Goal: Information Seeking & Learning: Compare options

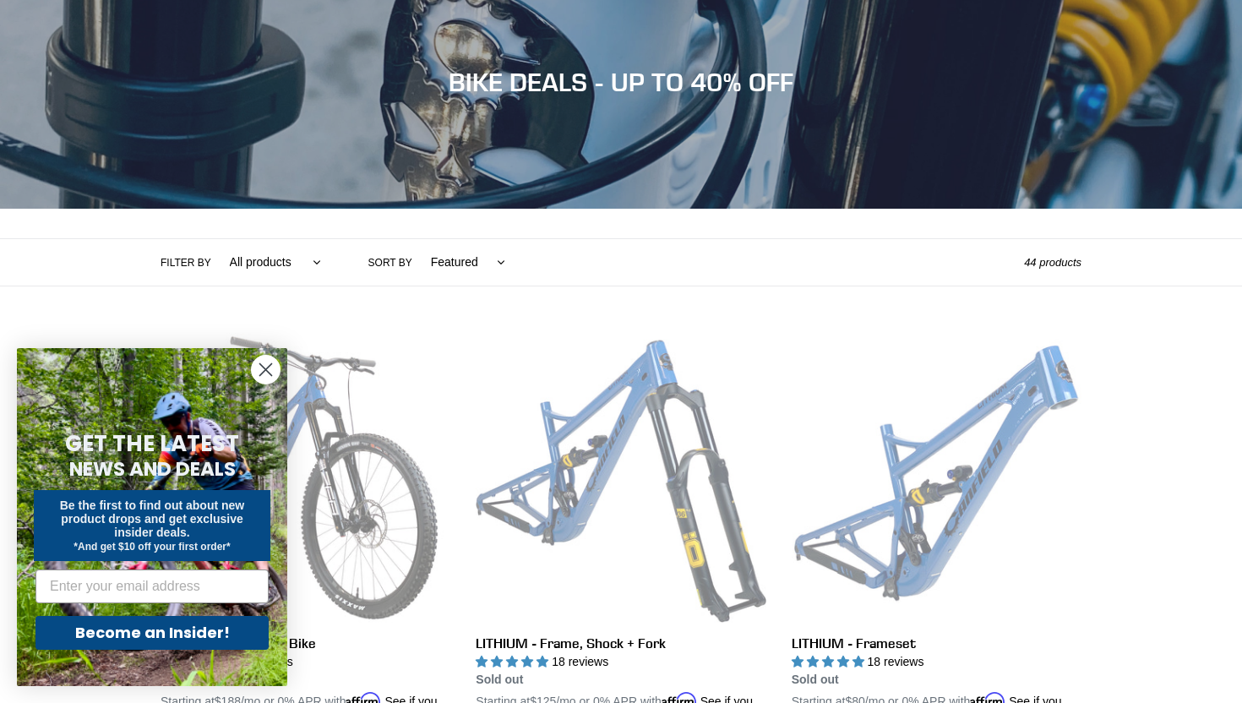
scroll to position [178, 0]
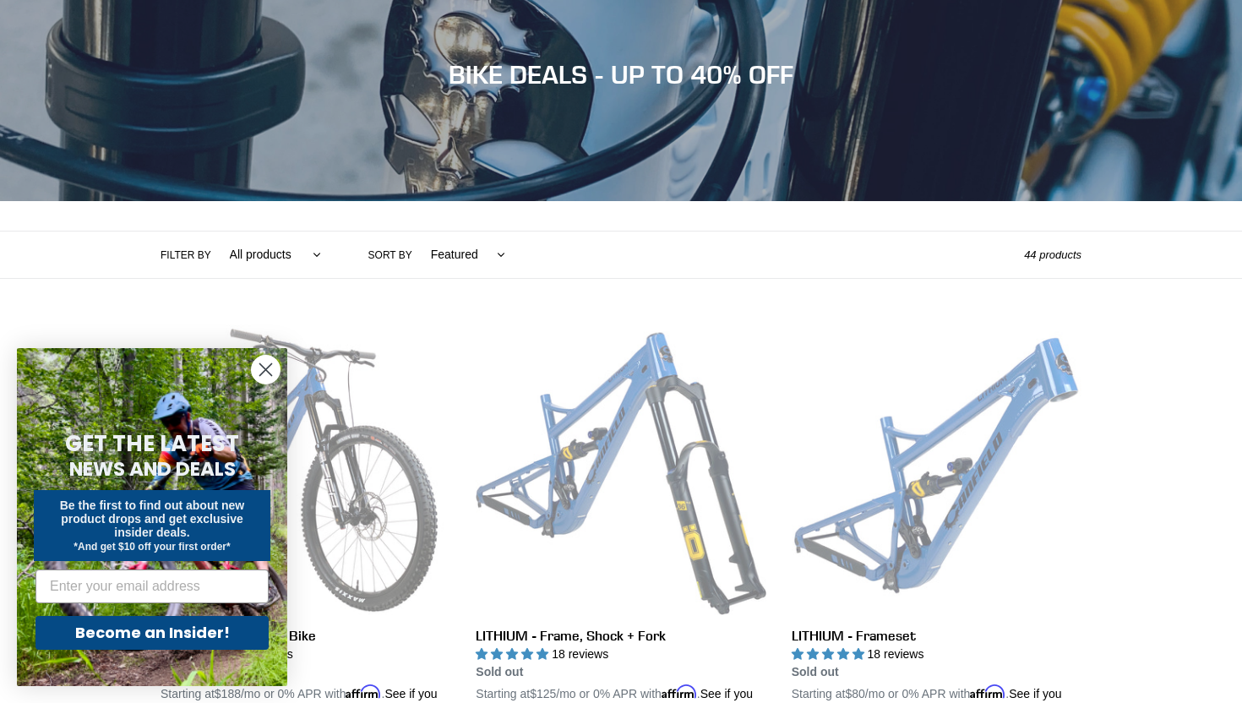
click at [270, 371] on circle "Close dialog" at bounding box center [266, 370] width 28 height 28
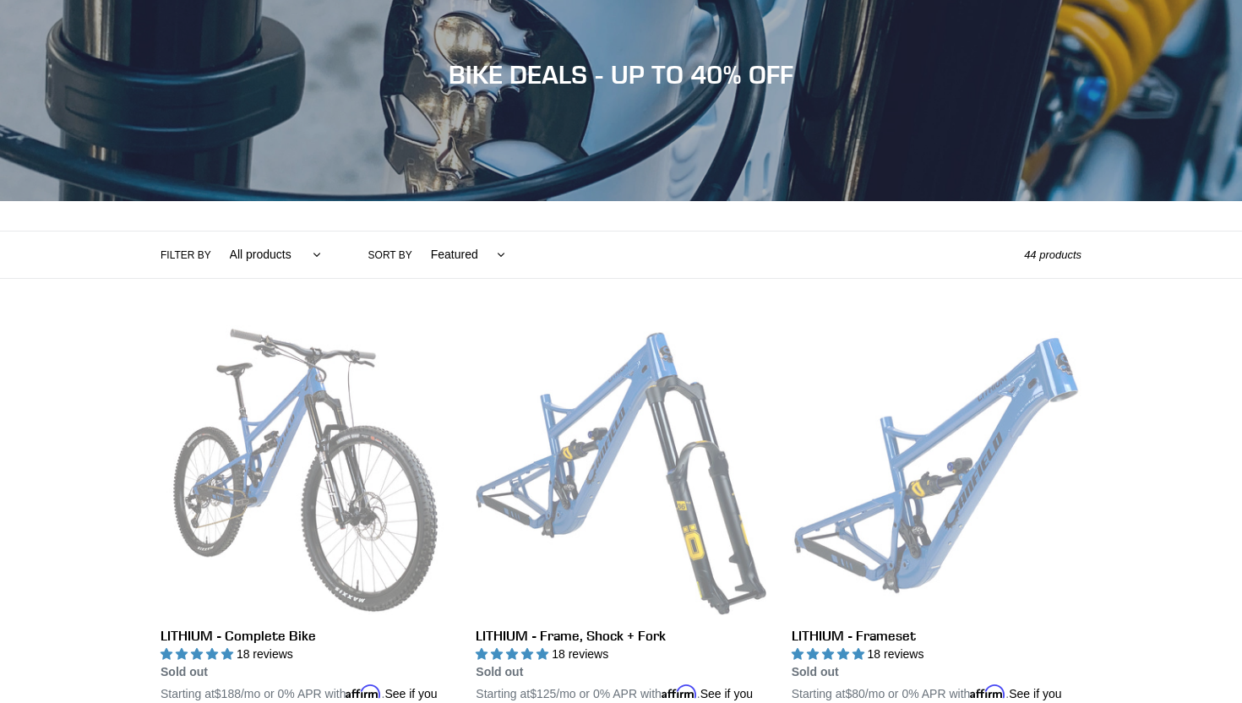
click at [149, 413] on li "LITHIUM - Complete Bike LITHIUM - Complete Bike 18 reviews Regular price Sold o…" at bounding box center [292, 537] width 315 height 425
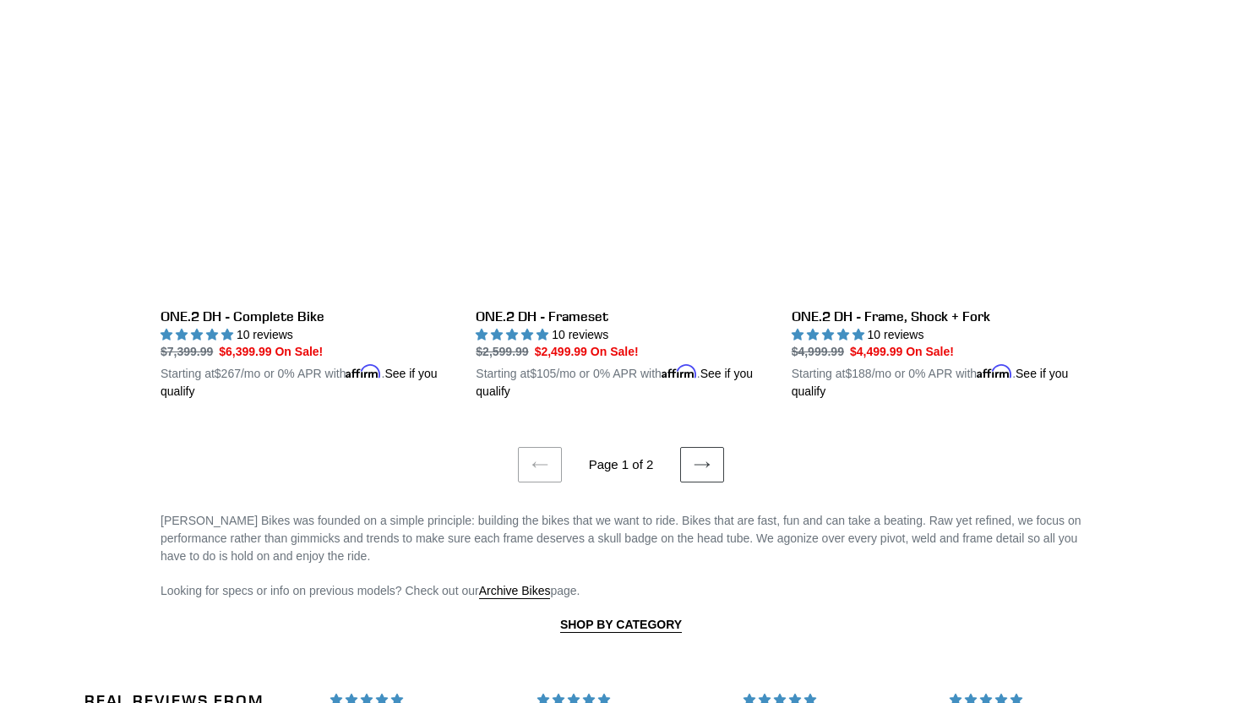
scroll to position [3476, 0]
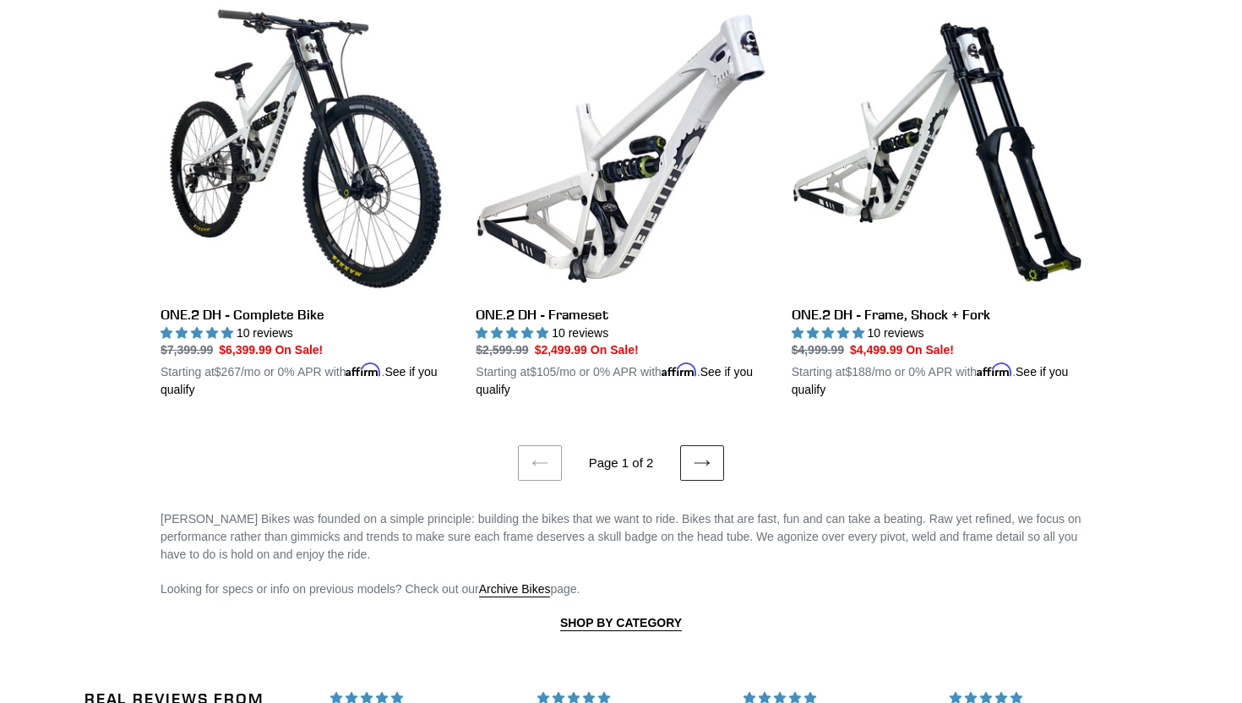
click at [706, 455] on icon at bounding box center [702, 463] width 17 height 17
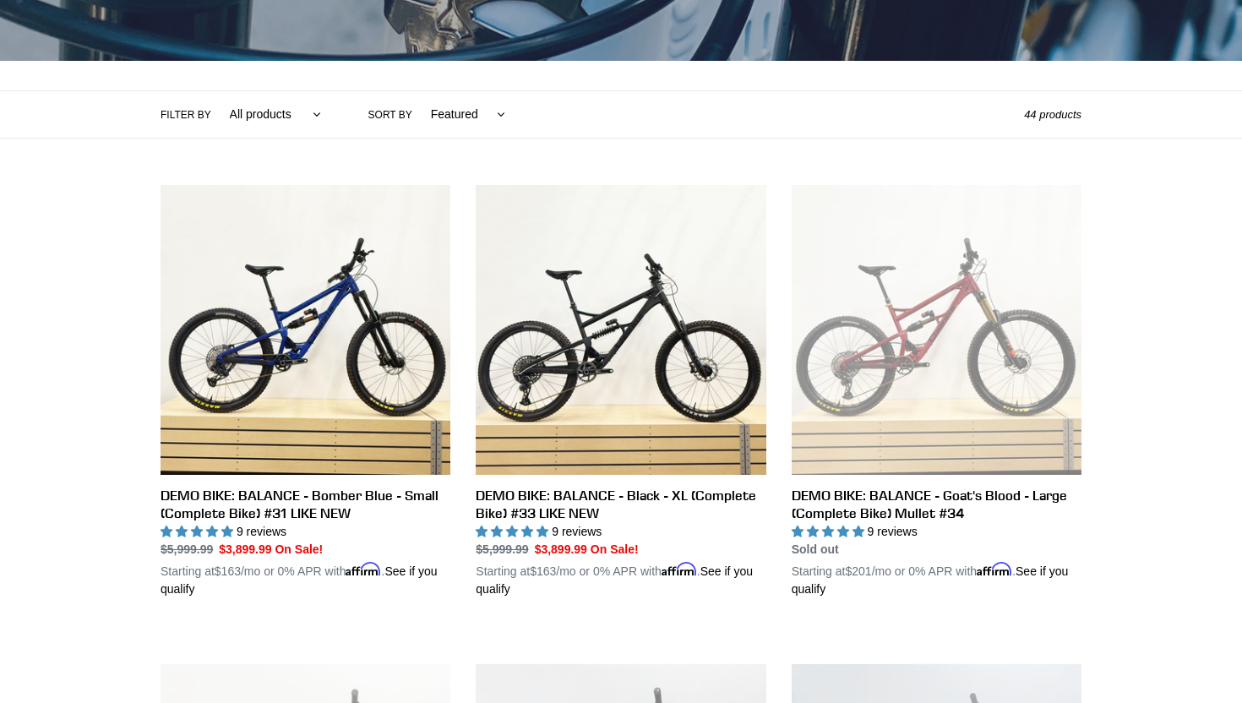
scroll to position [329, 0]
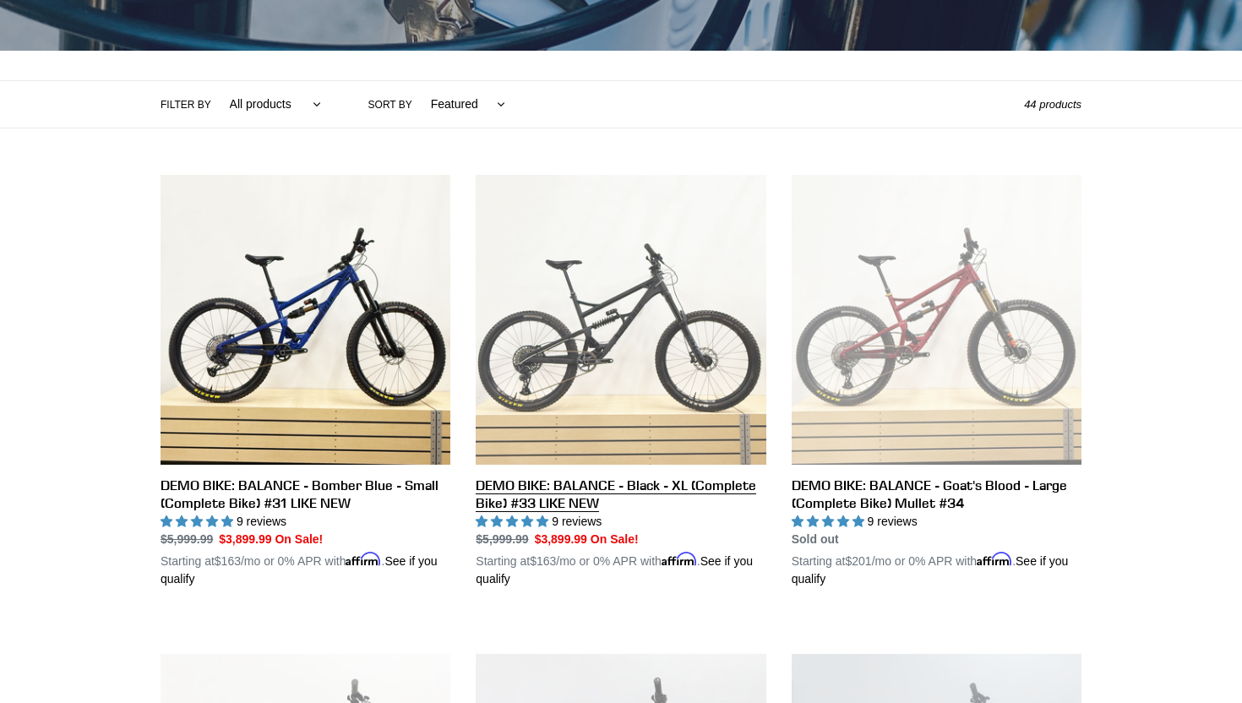
click at [640, 325] on link "DEMO BIKE: BALANCE - Black - XL (Complete Bike) #33 LIKE NEW" at bounding box center [621, 381] width 290 height 413
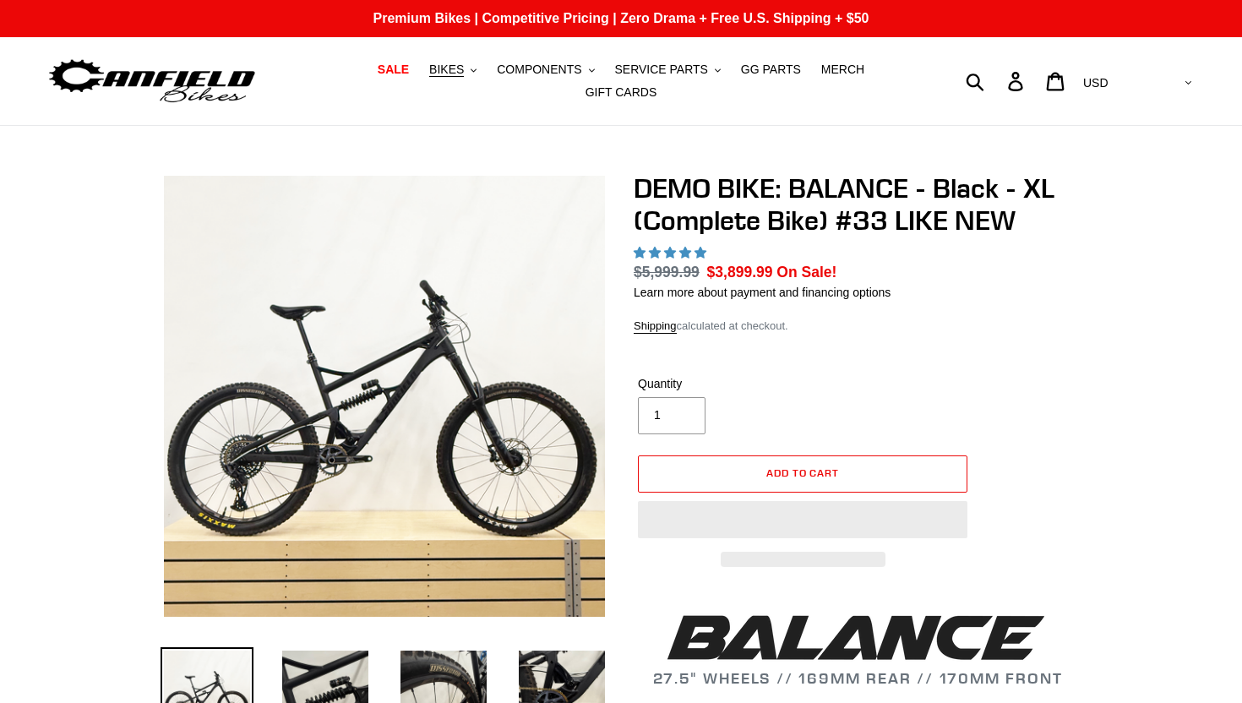
select select "highest-rating"
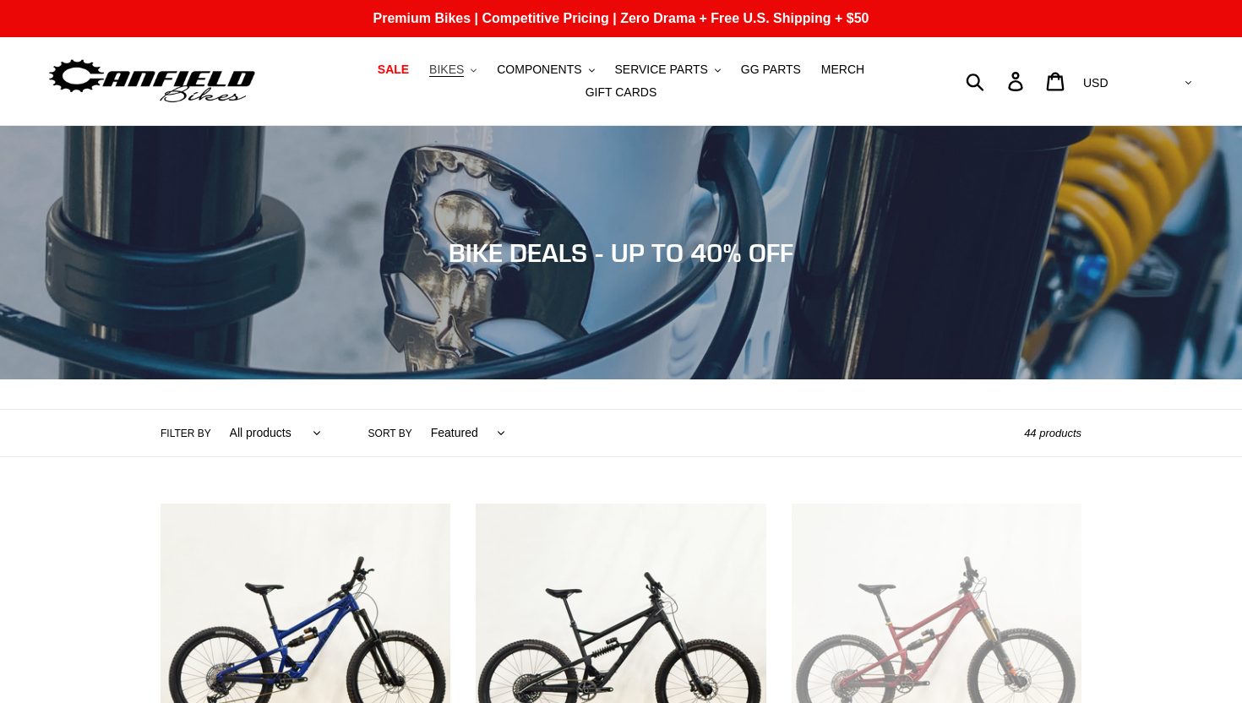
click at [477, 73] on icon ".cls-1{fill:#231f20}" at bounding box center [474, 71] width 6 height 6
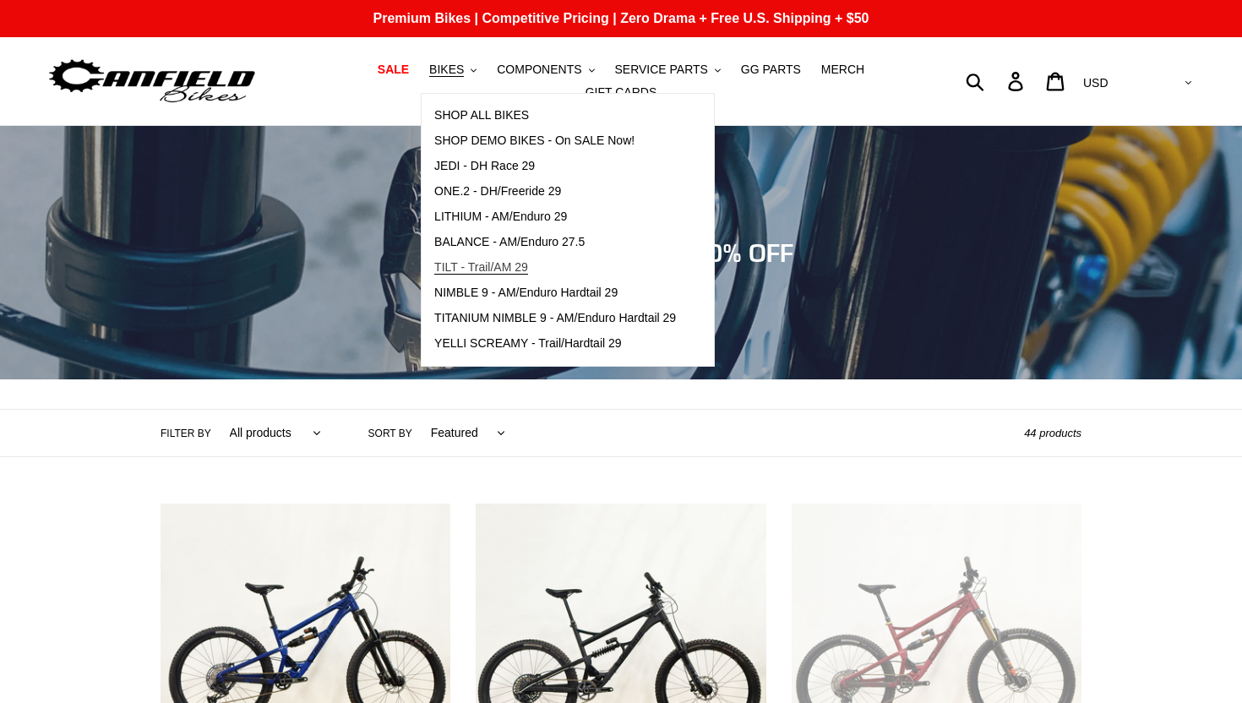
click at [493, 270] on span "TILT - Trail/AM 29" at bounding box center [481, 267] width 94 height 14
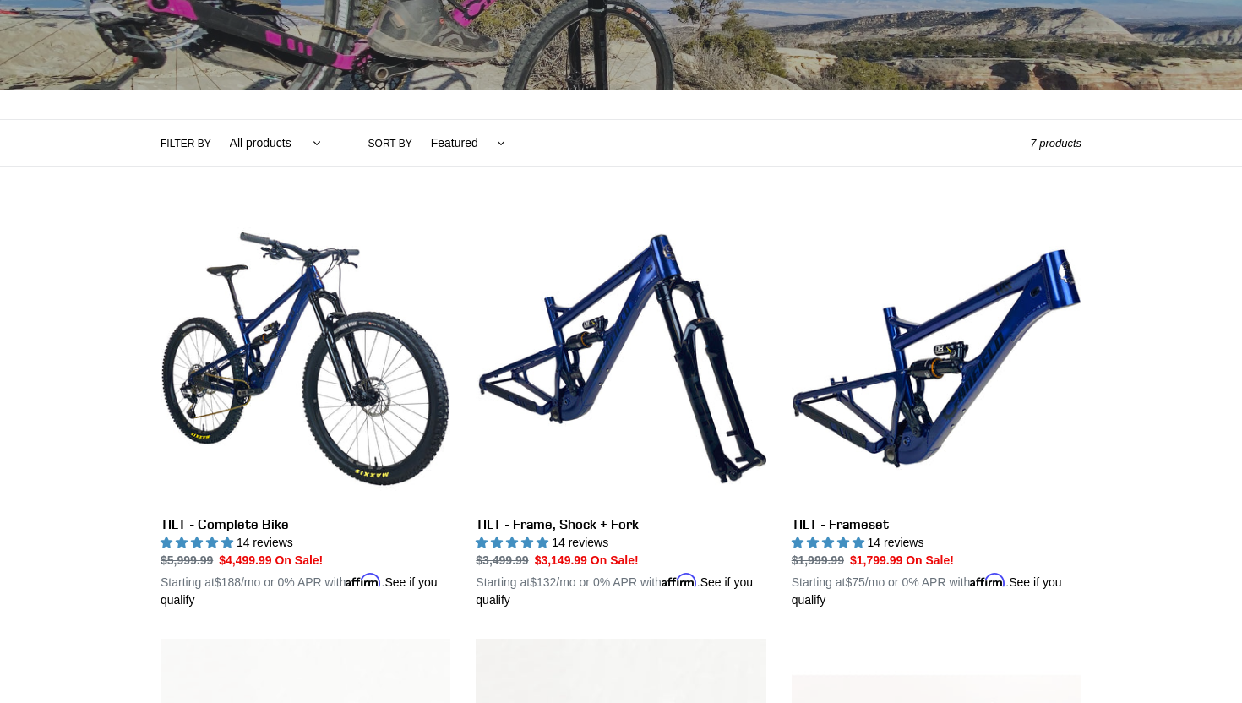
scroll to position [298, 0]
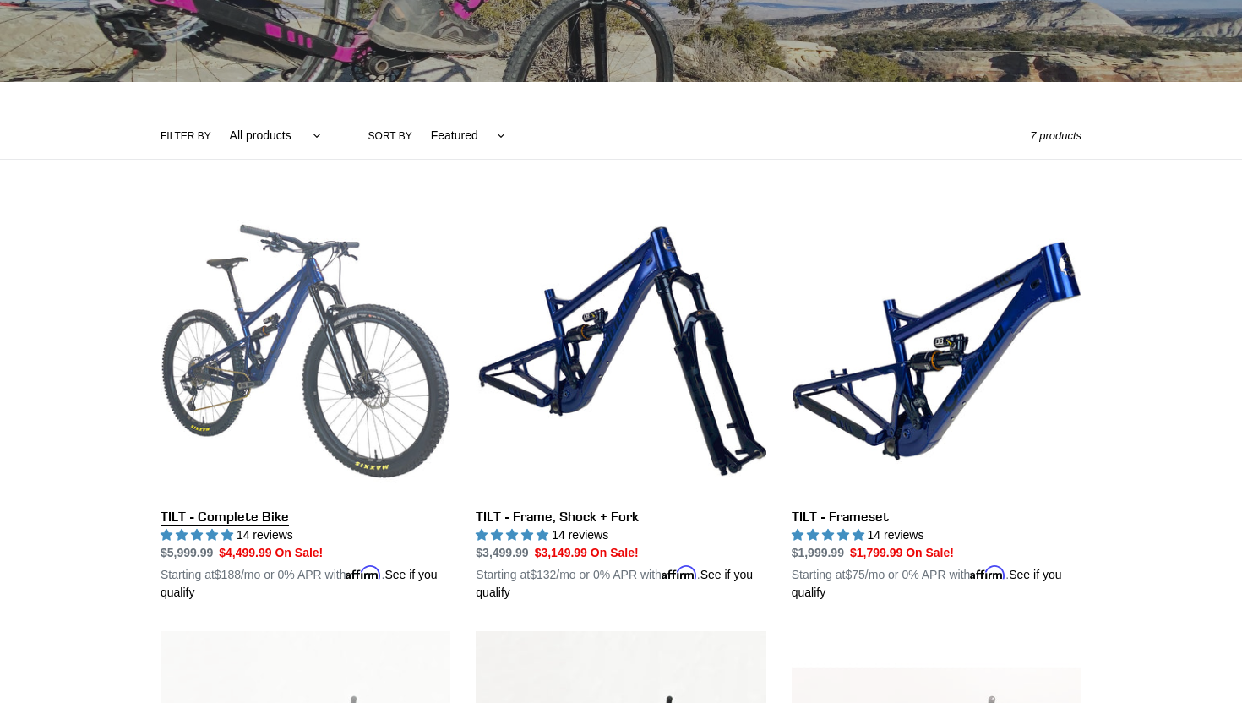
click at [341, 308] on link "TILT - Complete Bike" at bounding box center [306, 404] width 290 height 396
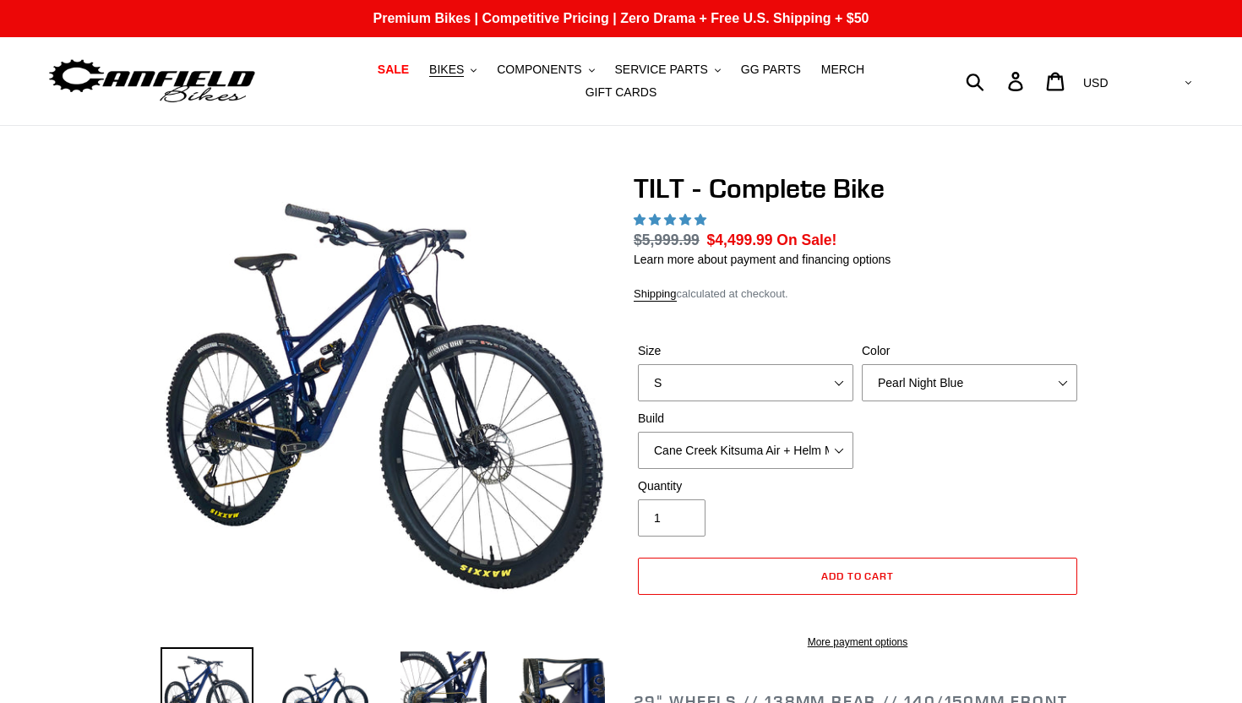
select select "highest-rating"
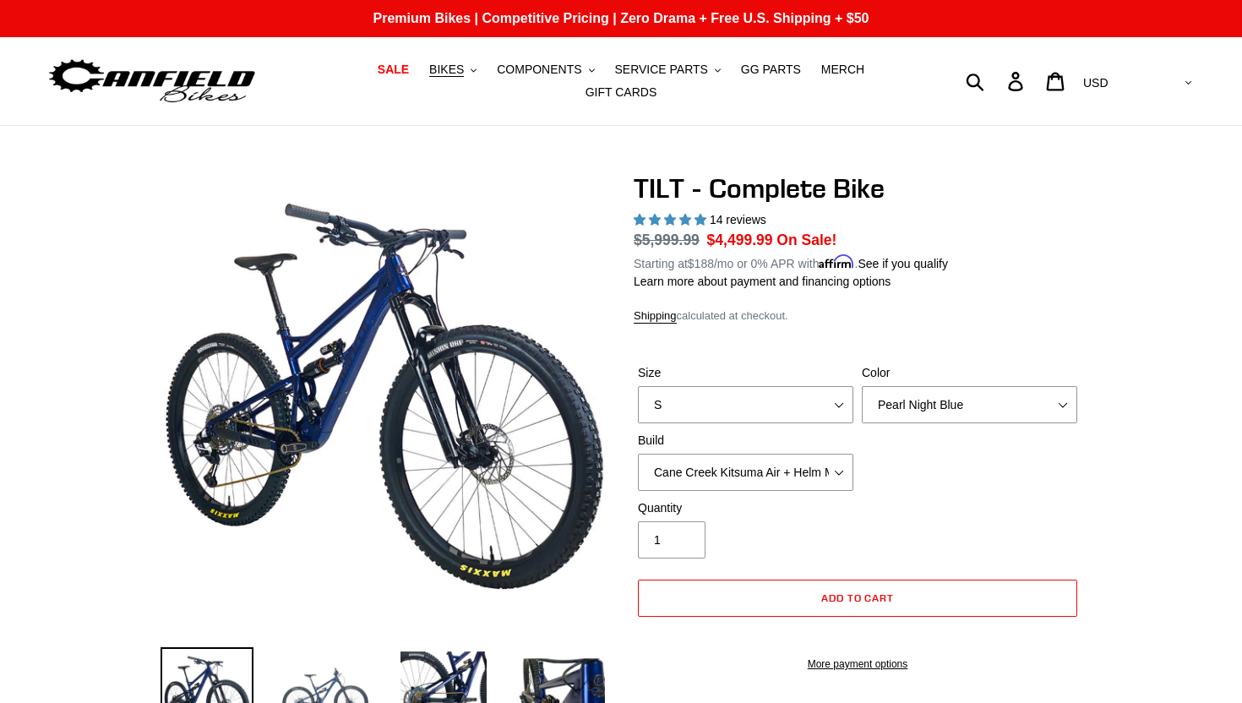
click at [311, 678] on img at bounding box center [325, 693] width 93 height 93
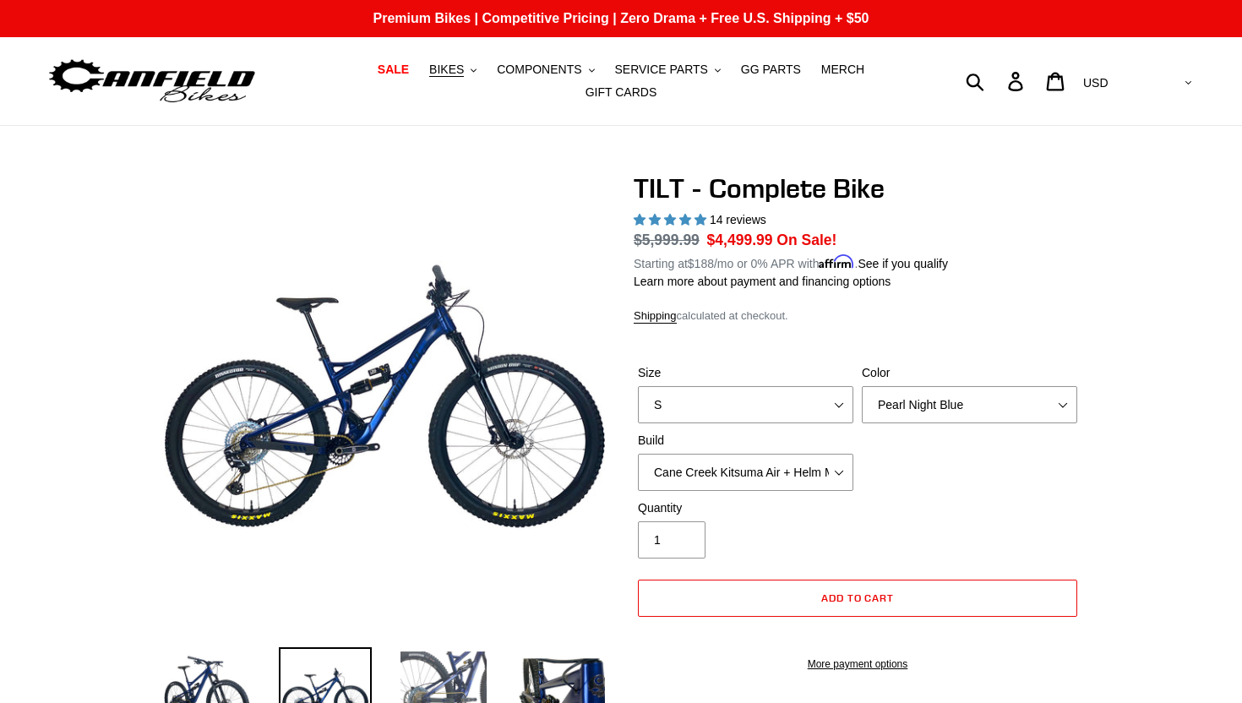
click at [446, 663] on img at bounding box center [443, 693] width 93 height 93
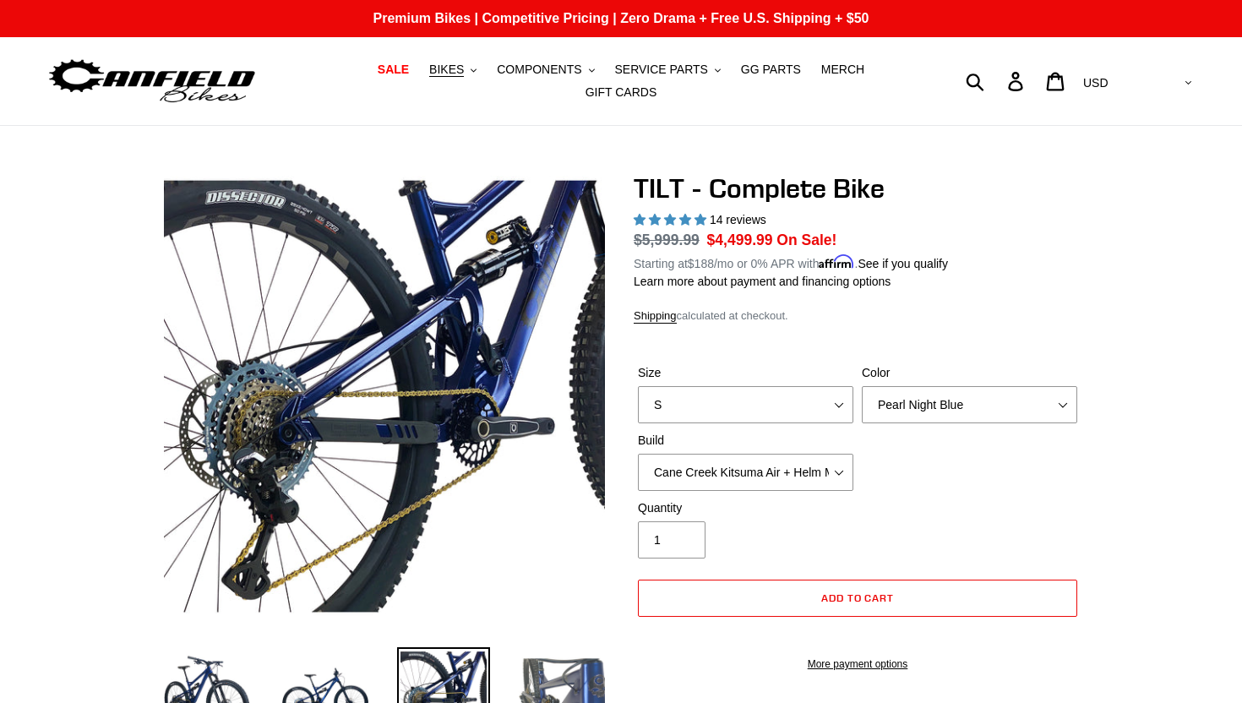
click at [554, 666] on img at bounding box center [562, 693] width 93 height 93
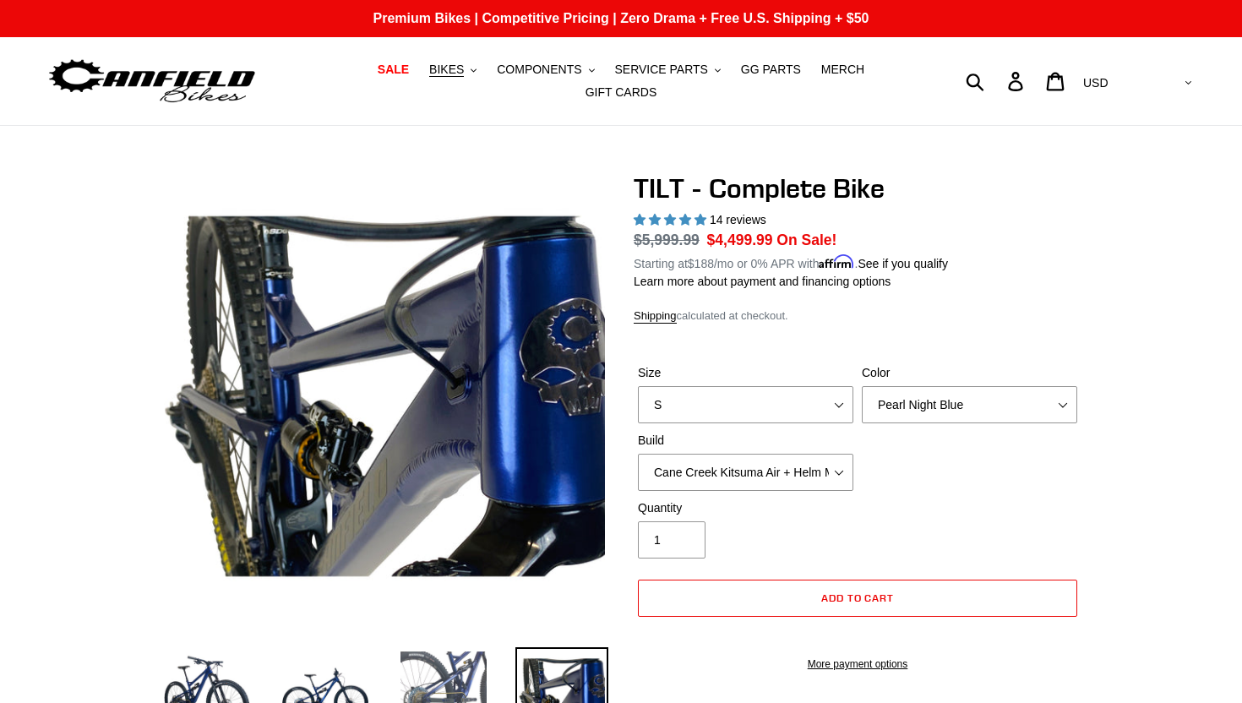
click at [472, 669] on img at bounding box center [443, 693] width 93 height 93
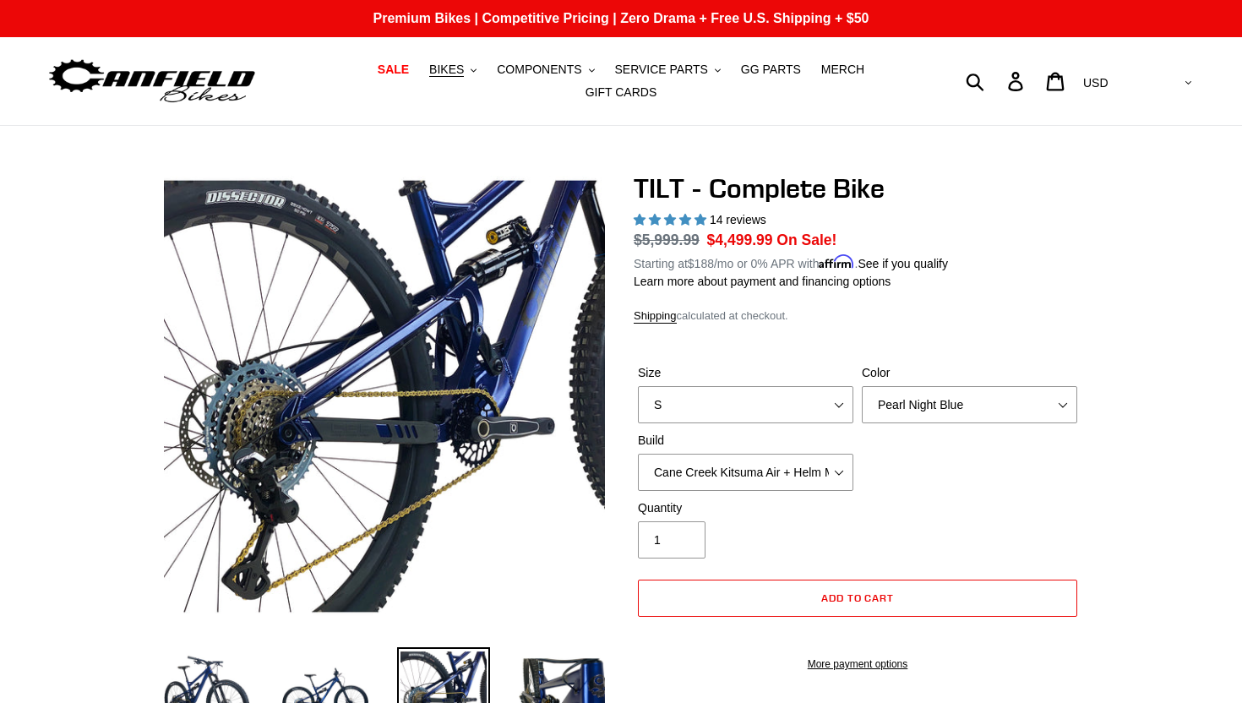
click at [377, 664] on li at bounding box center [431, 698] width 118 height 98
click at [407, 70] on span "SALE" at bounding box center [393, 70] width 31 height 14
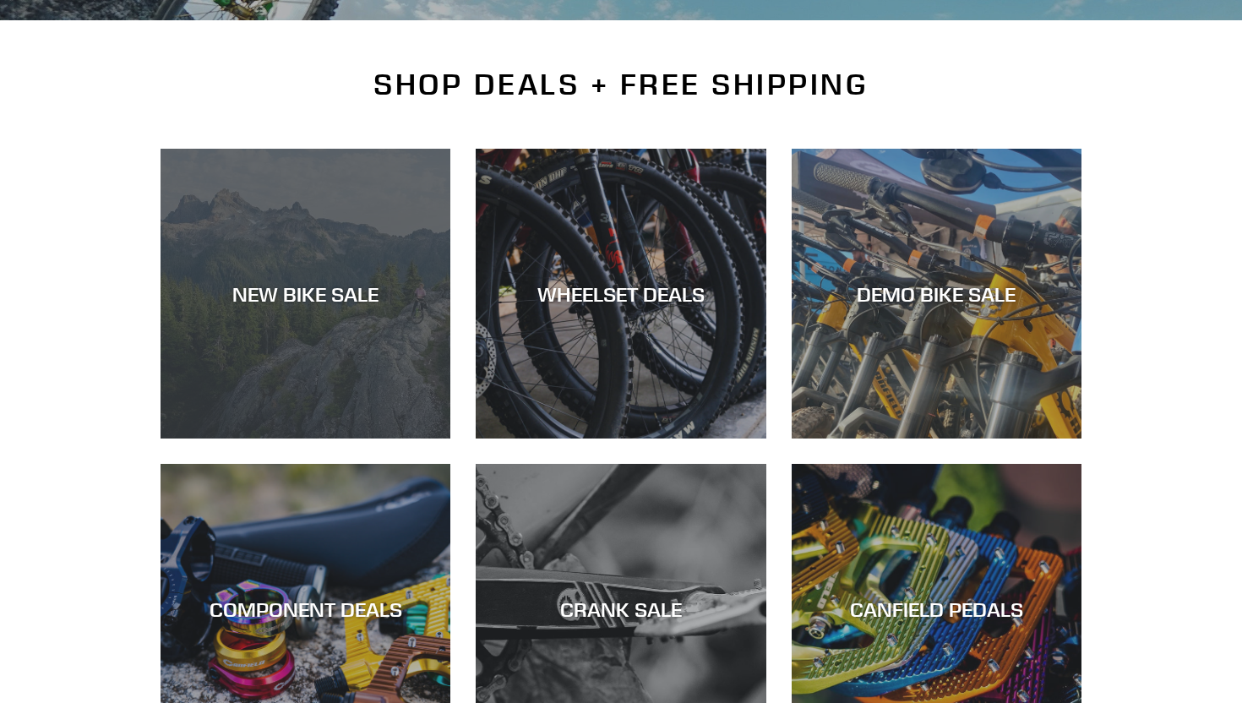
scroll to position [372, 0]
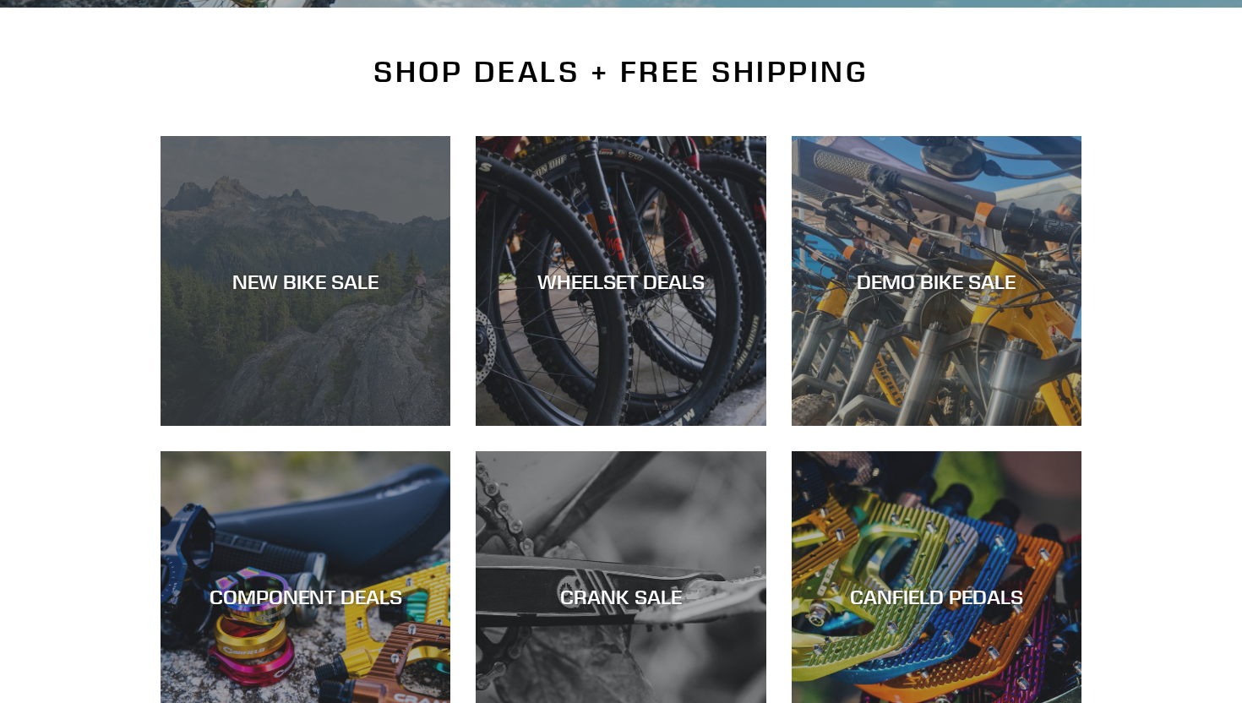
click at [314, 426] on div "NEW BIKE SALE" at bounding box center [306, 426] width 290 height 0
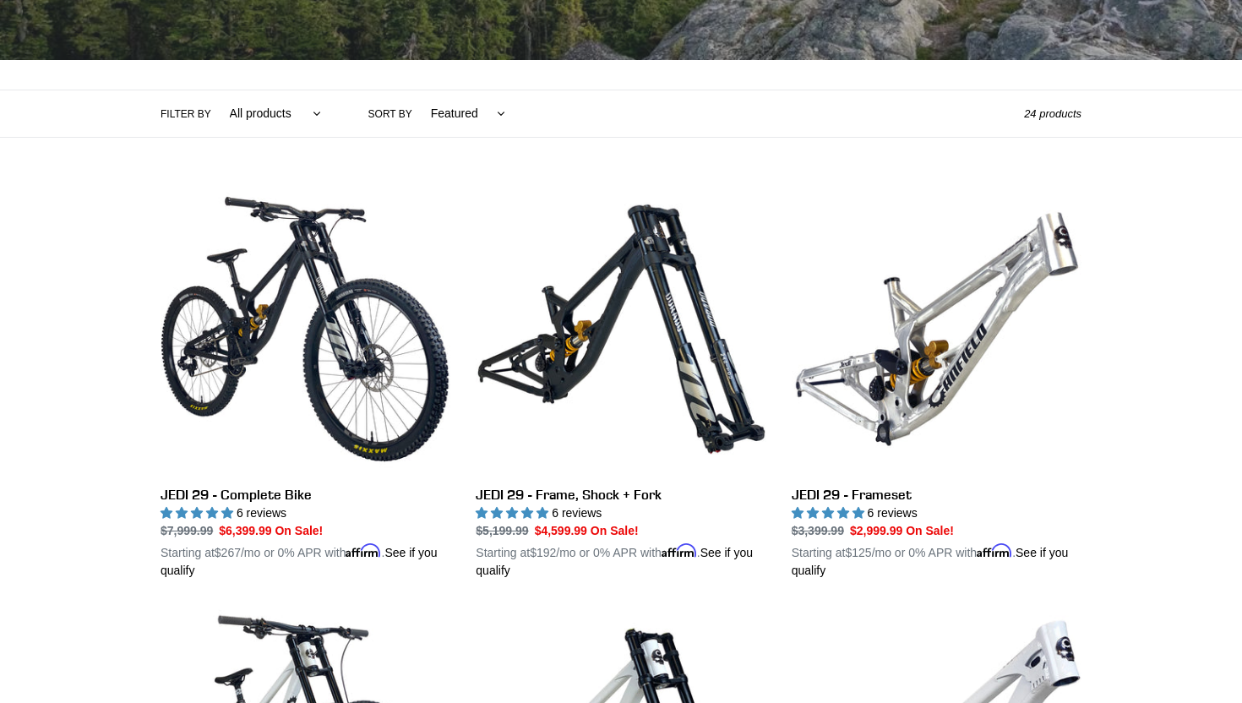
scroll to position [334, 0]
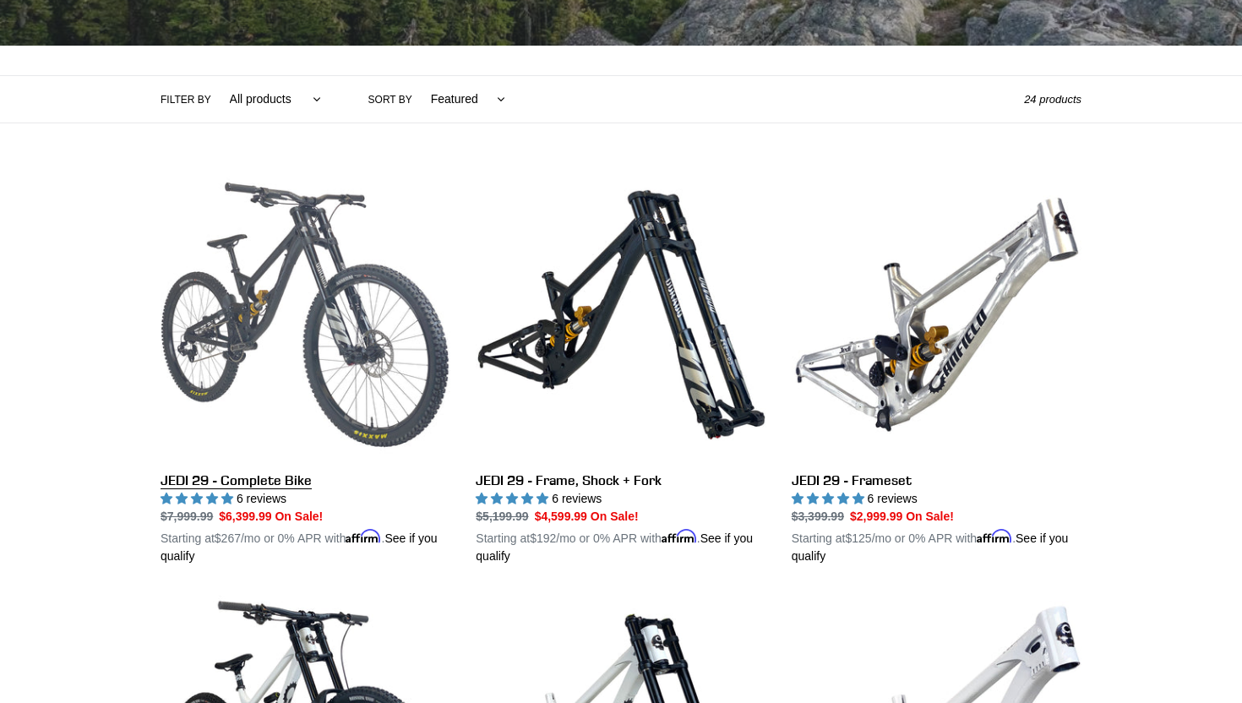
click at [258, 287] on link "JEDI 29 - Complete Bike" at bounding box center [306, 368] width 290 height 396
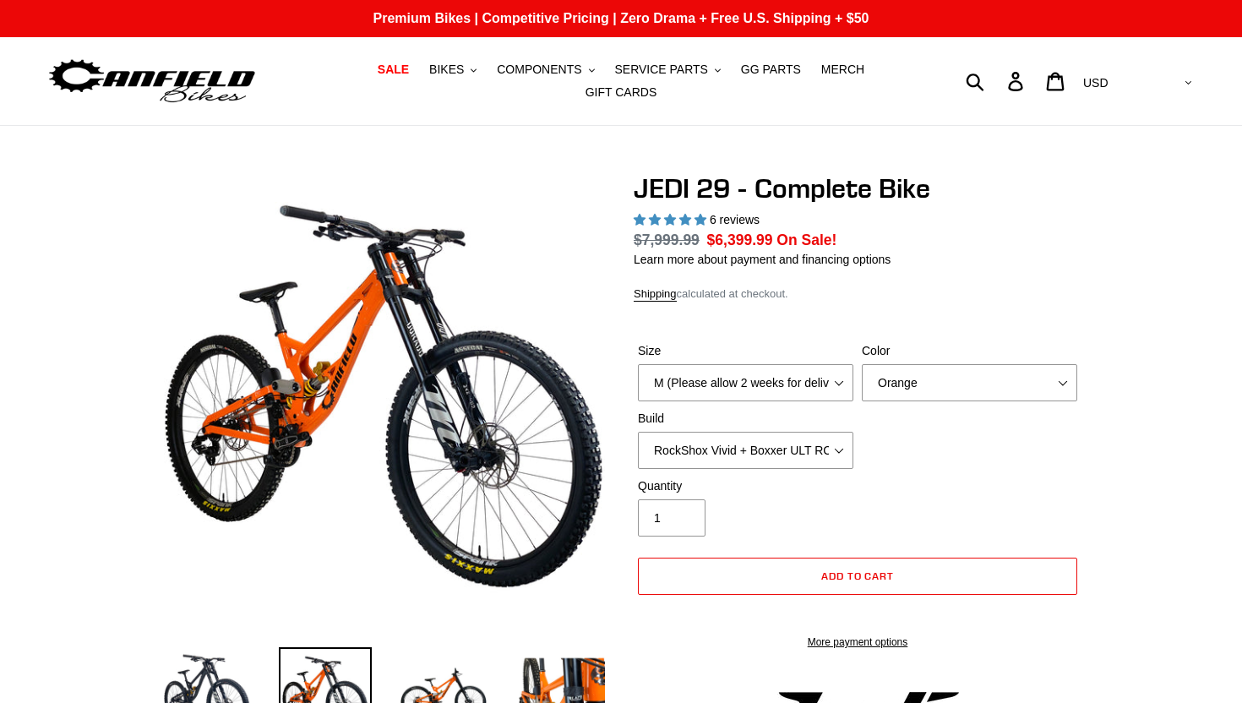
select select "highest-rating"
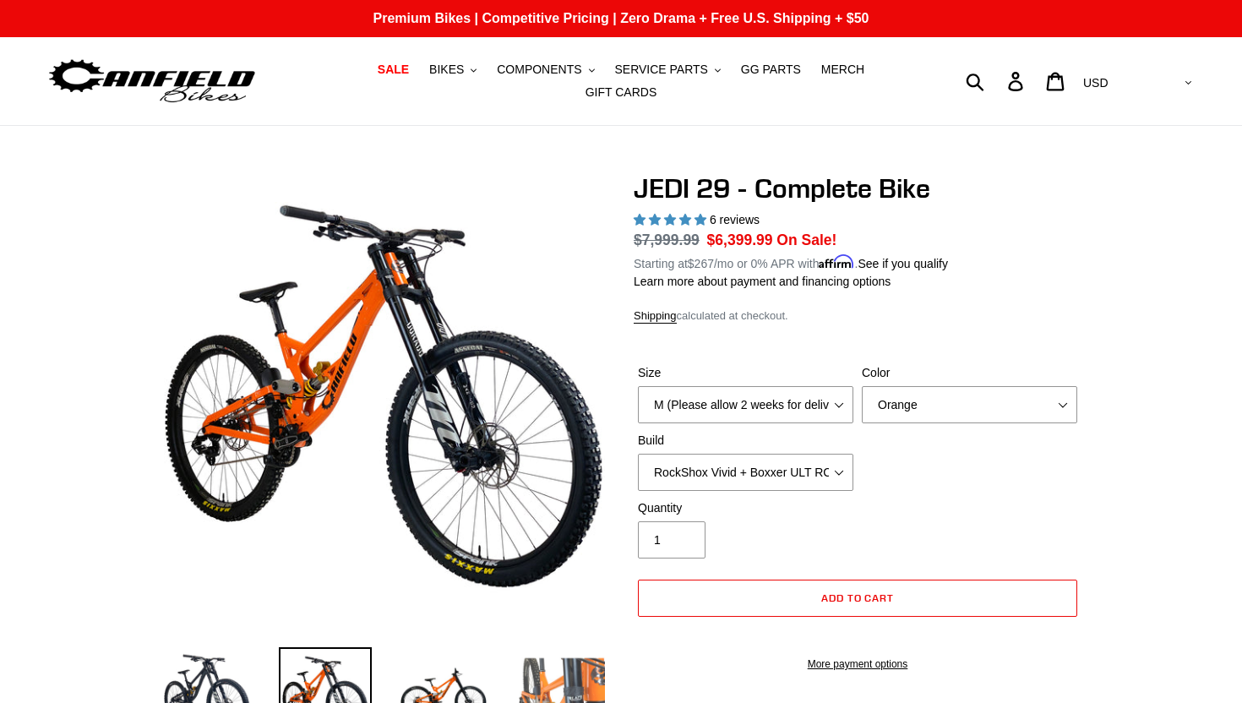
click at [560, 674] on img at bounding box center [562, 693] width 93 height 93
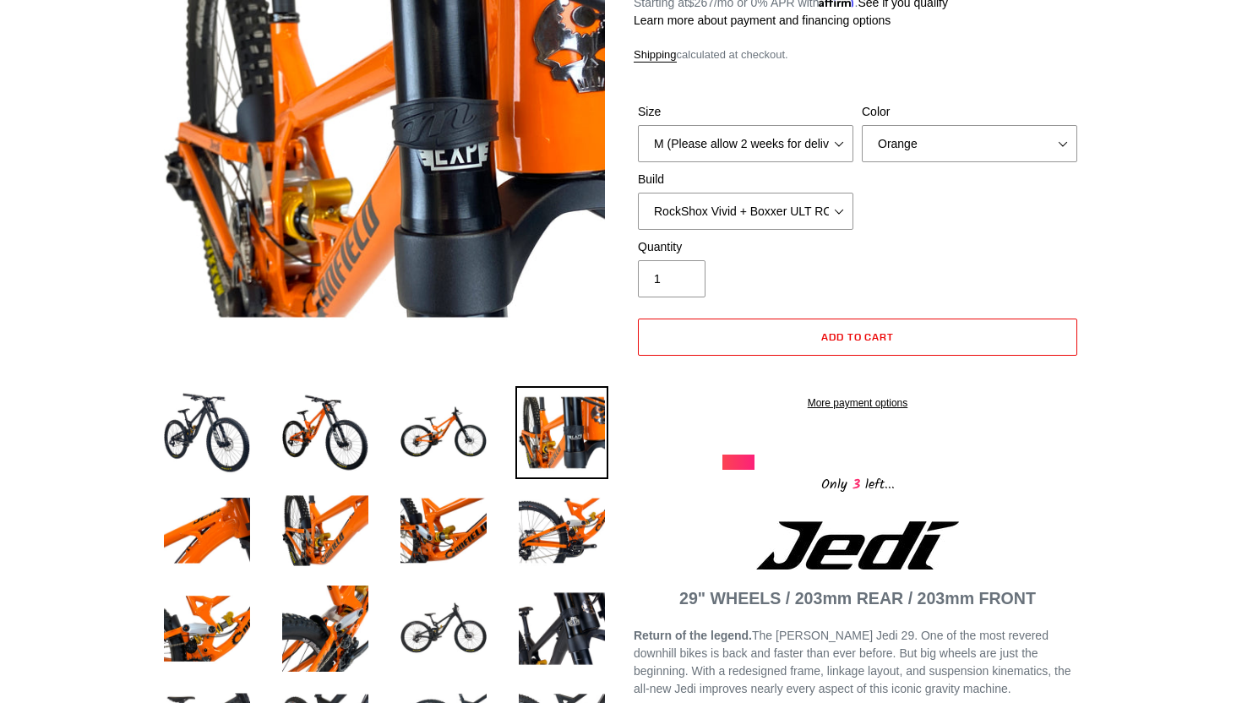
scroll to position [276, 0]
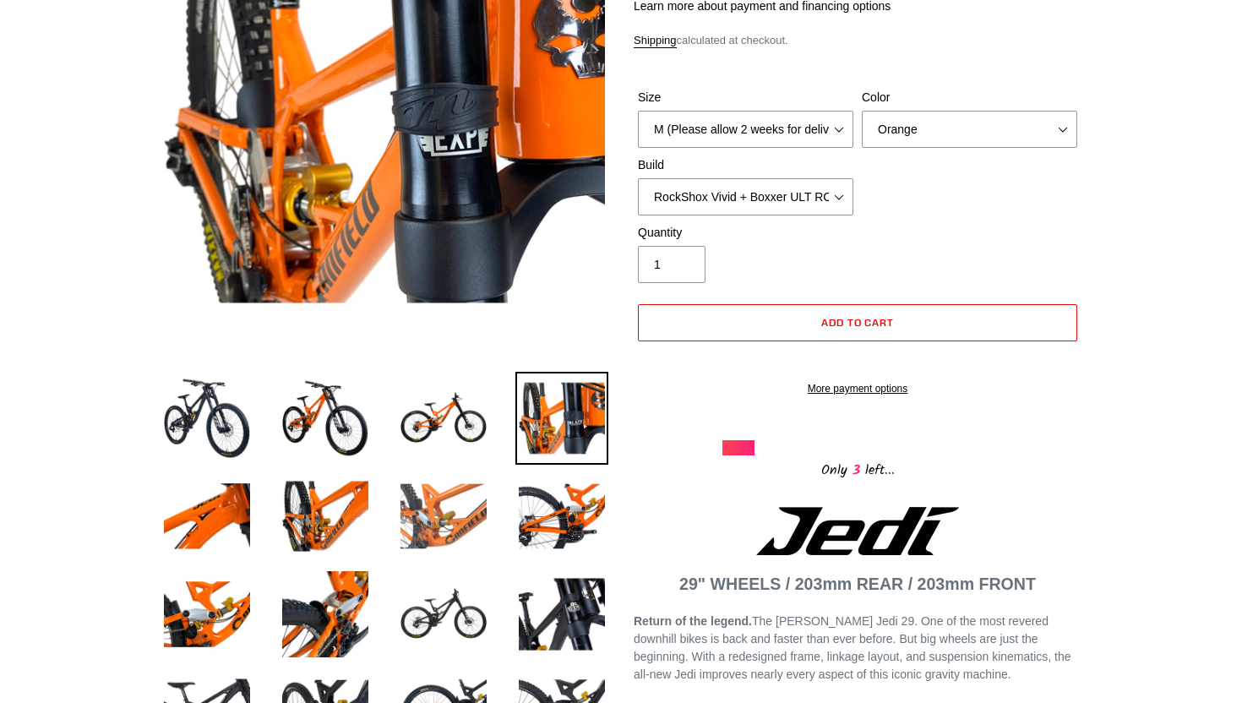
click at [436, 514] on img at bounding box center [443, 516] width 93 height 93
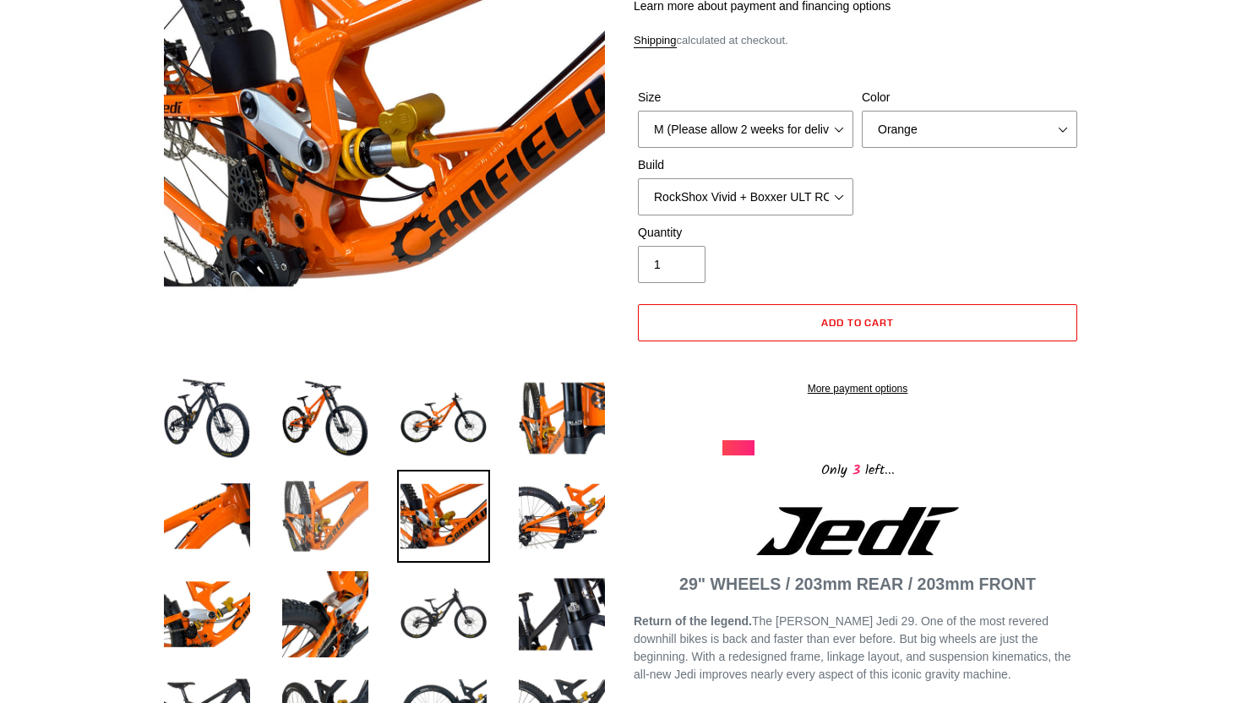
click at [363, 507] on img at bounding box center [325, 516] width 93 height 93
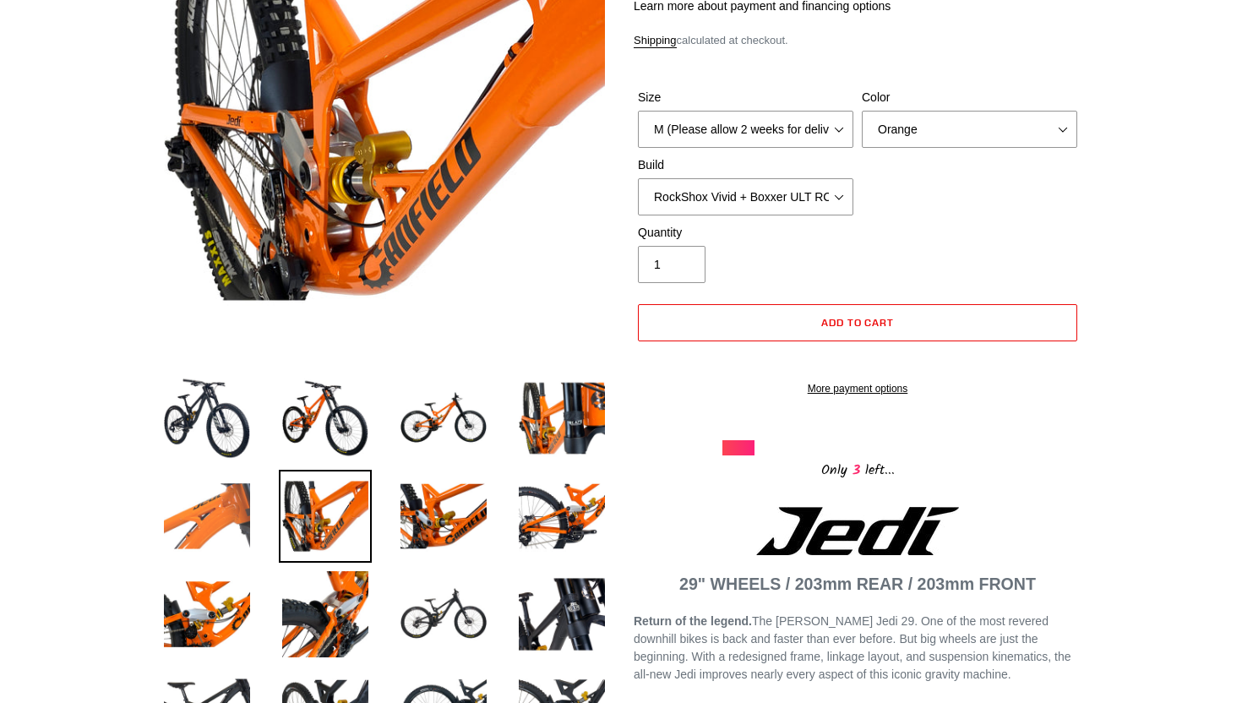
click at [233, 507] on img at bounding box center [207, 516] width 93 height 93
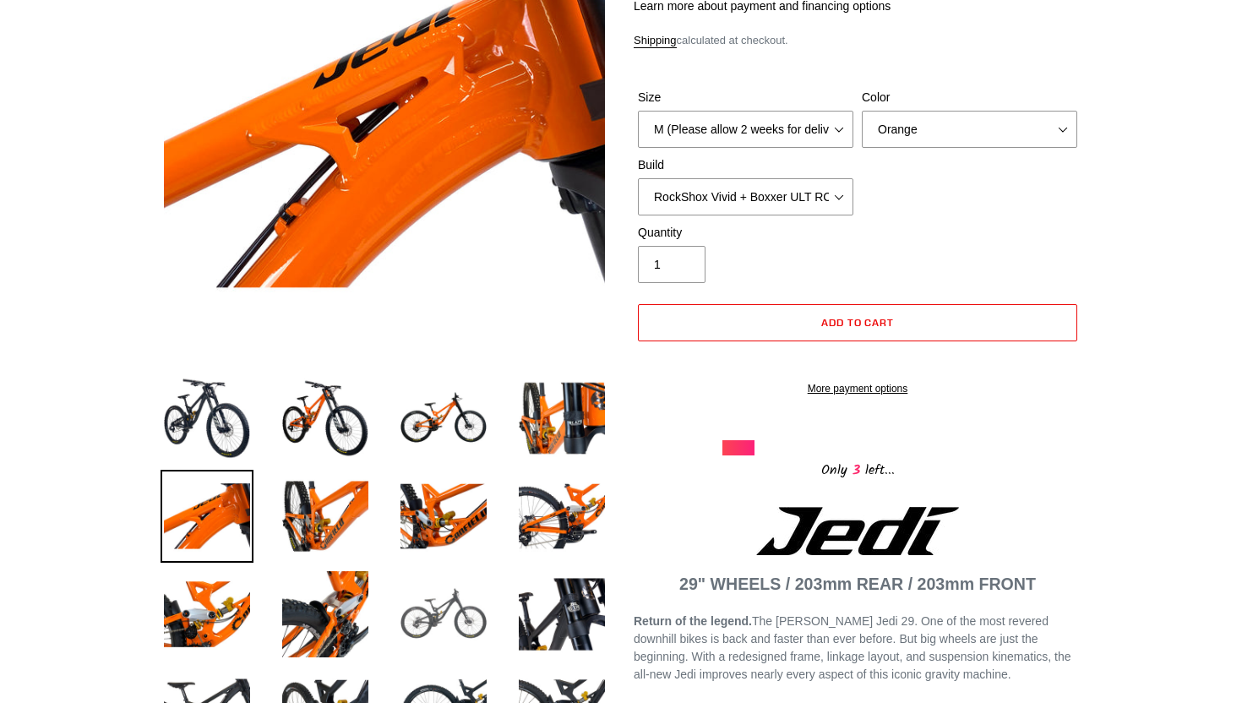
click at [450, 636] on img at bounding box center [443, 614] width 93 height 93
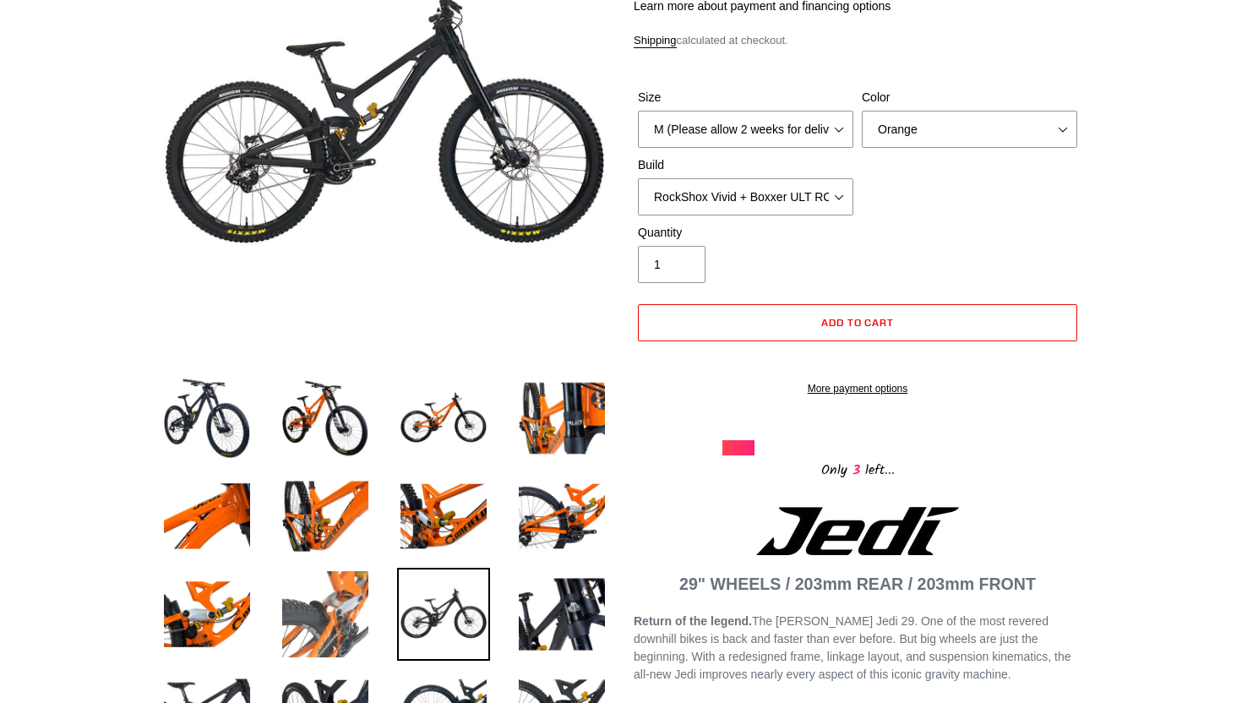
click at [358, 613] on img at bounding box center [325, 614] width 93 height 93
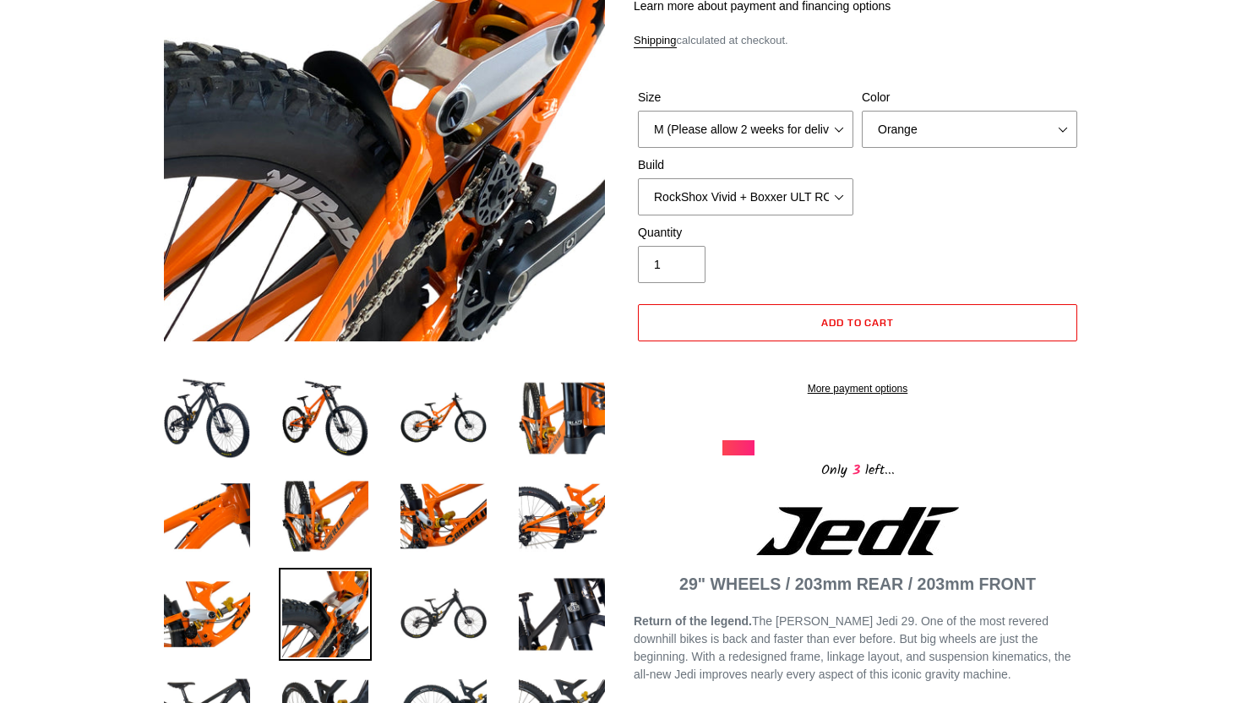
click at [277, 606] on li at bounding box center [313, 619] width 118 height 98
click at [227, 602] on img at bounding box center [207, 614] width 93 height 93
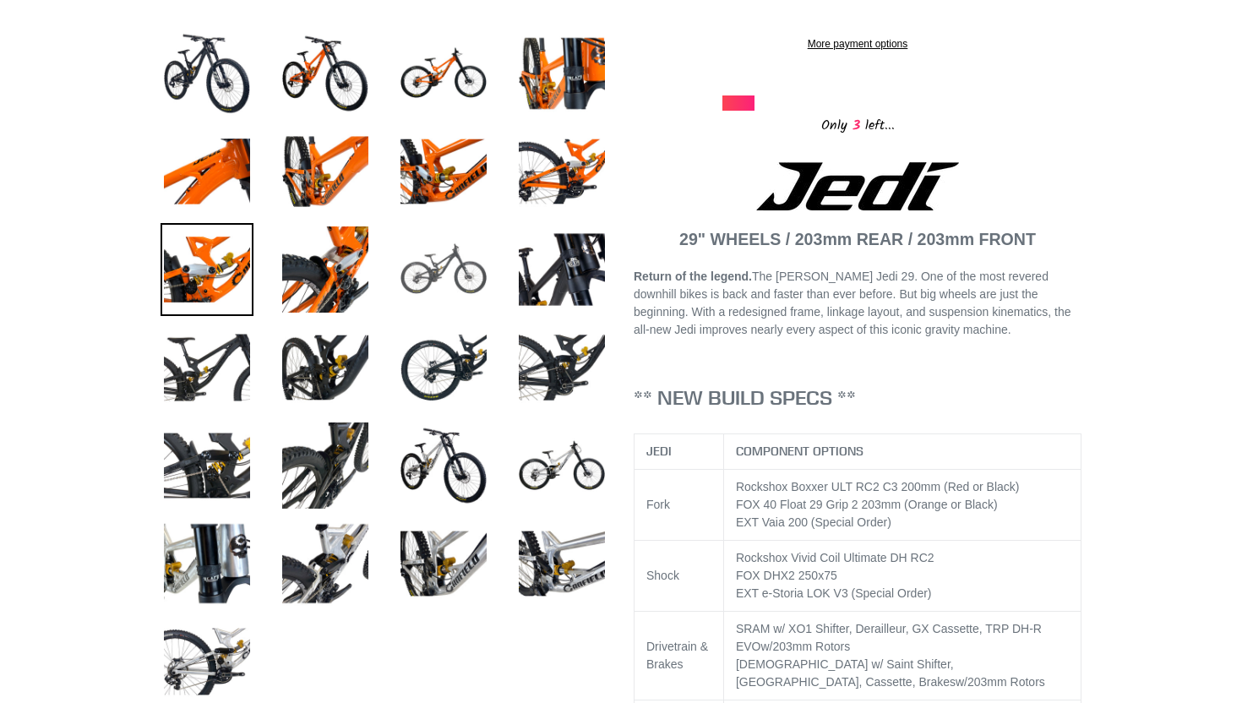
scroll to position [631, 0]
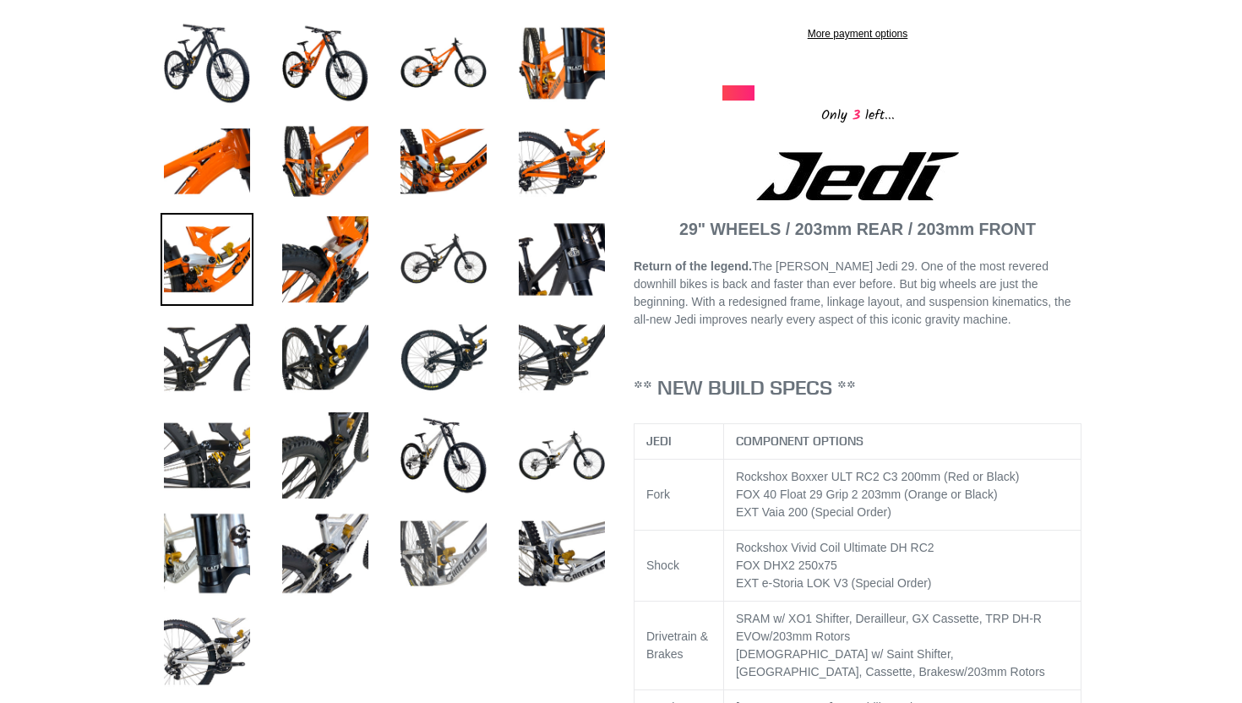
click at [455, 538] on img at bounding box center [443, 553] width 93 height 93
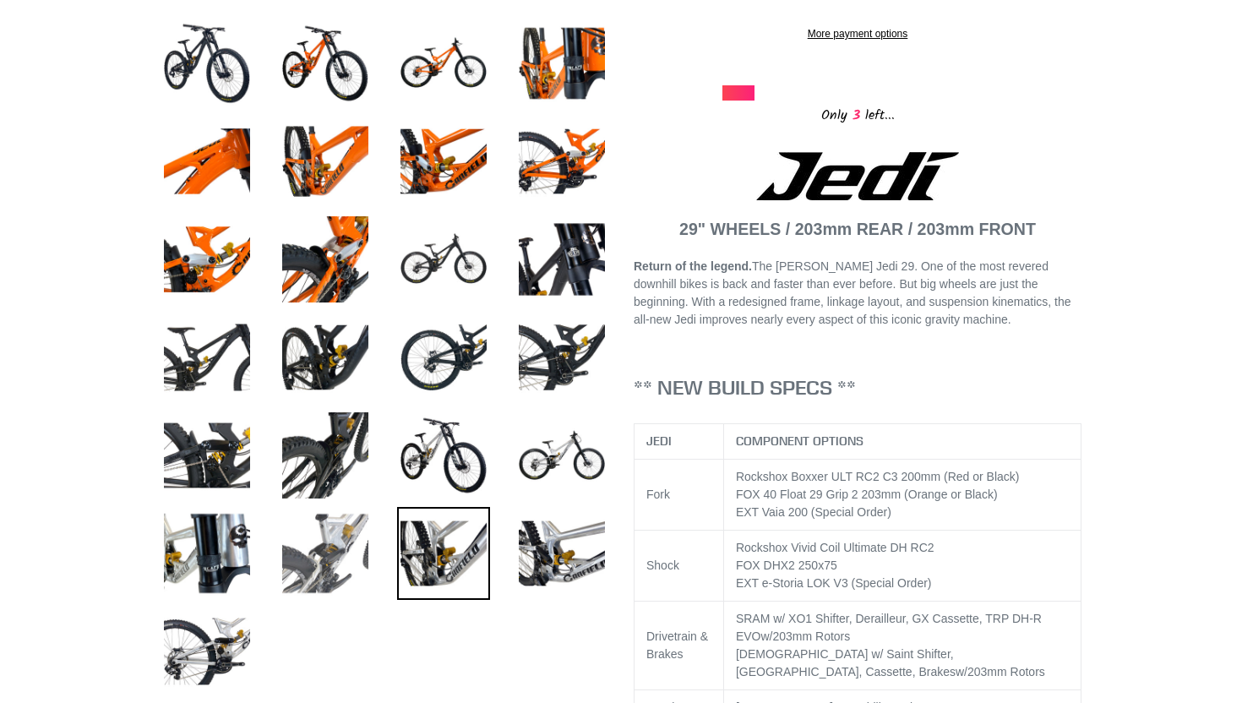
click at [353, 552] on img at bounding box center [325, 553] width 93 height 93
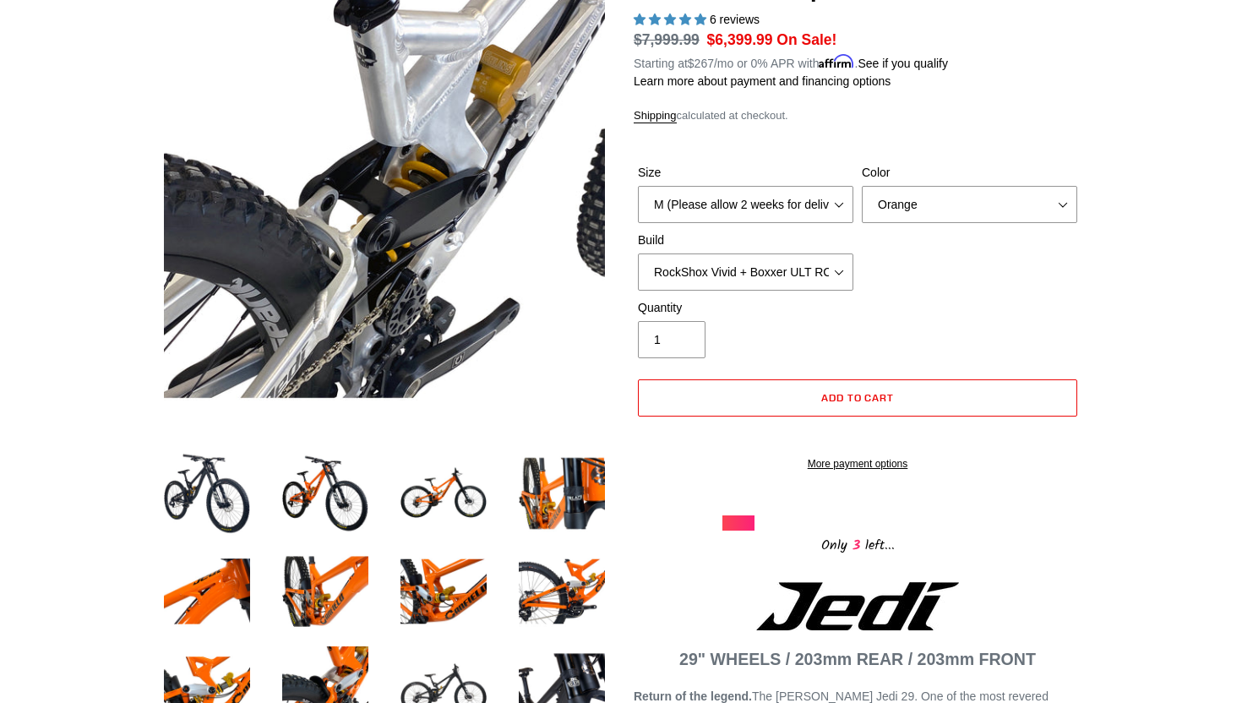
scroll to position [198, 0]
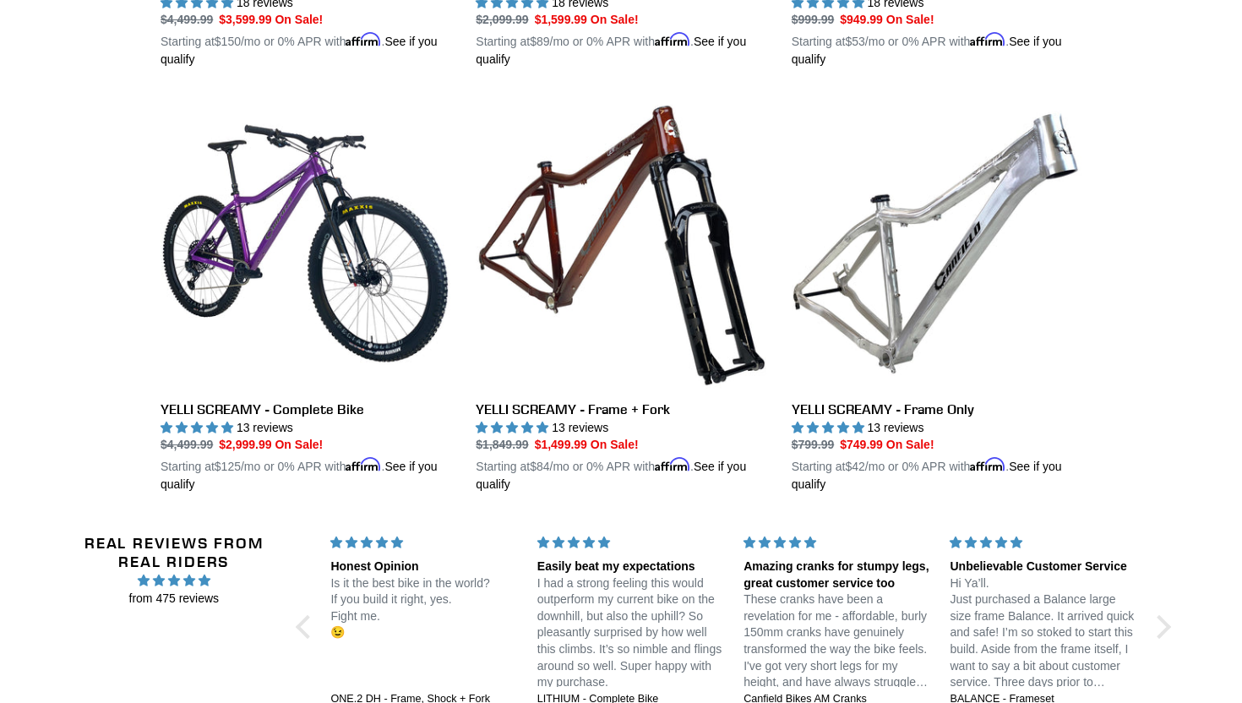
scroll to position [3384, 0]
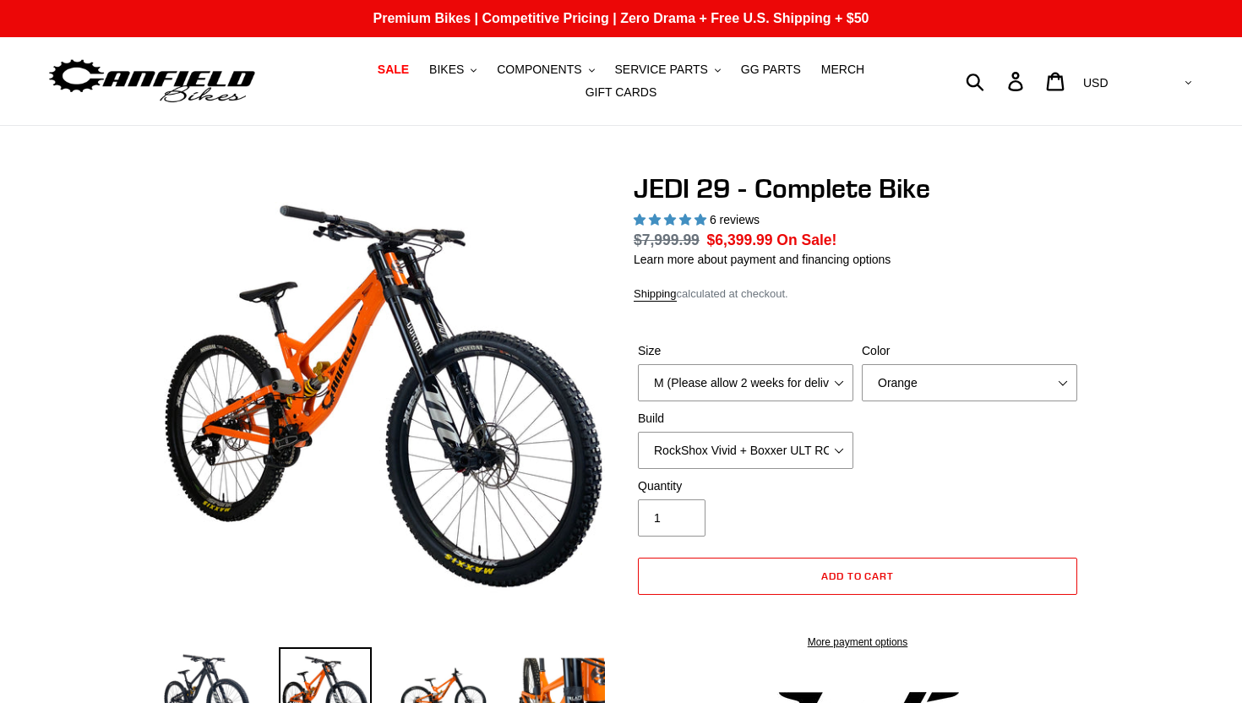
select select "highest-rating"
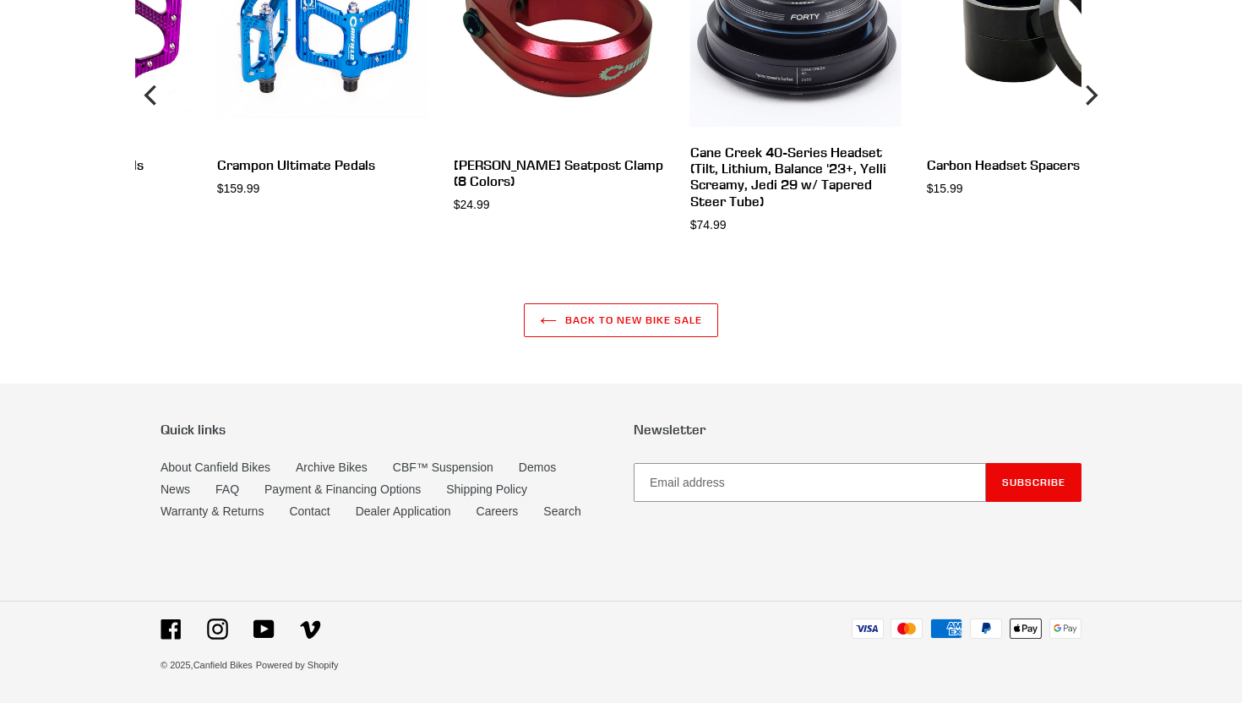
scroll to position [6177, 0]
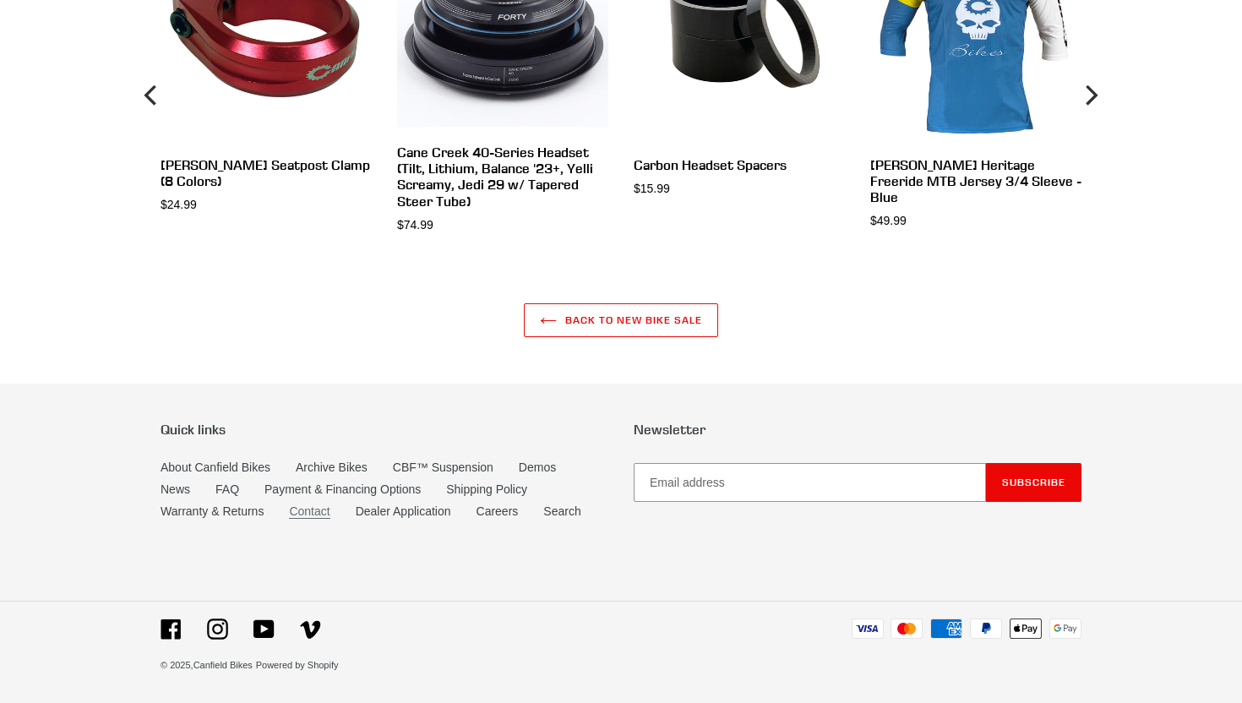
click at [309, 513] on link "Contact" at bounding box center [309, 512] width 41 height 14
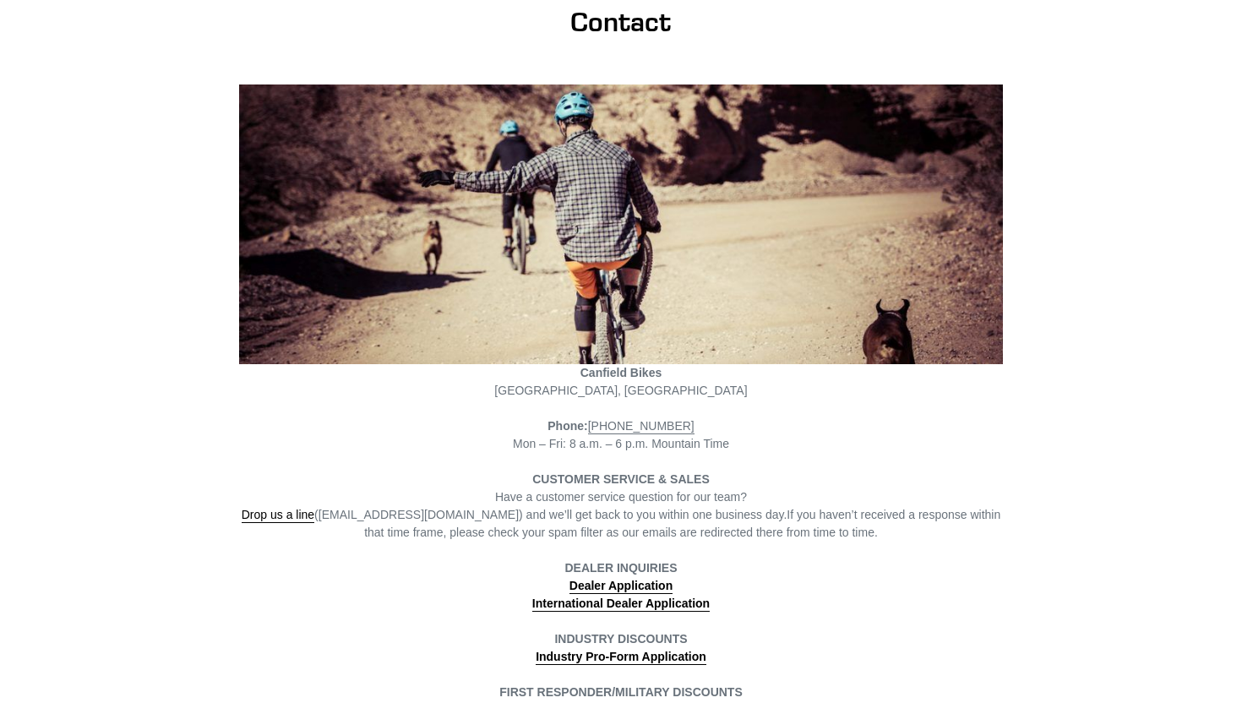
scroll to position [216, 0]
